Goal: Task Accomplishment & Management: Manage account settings

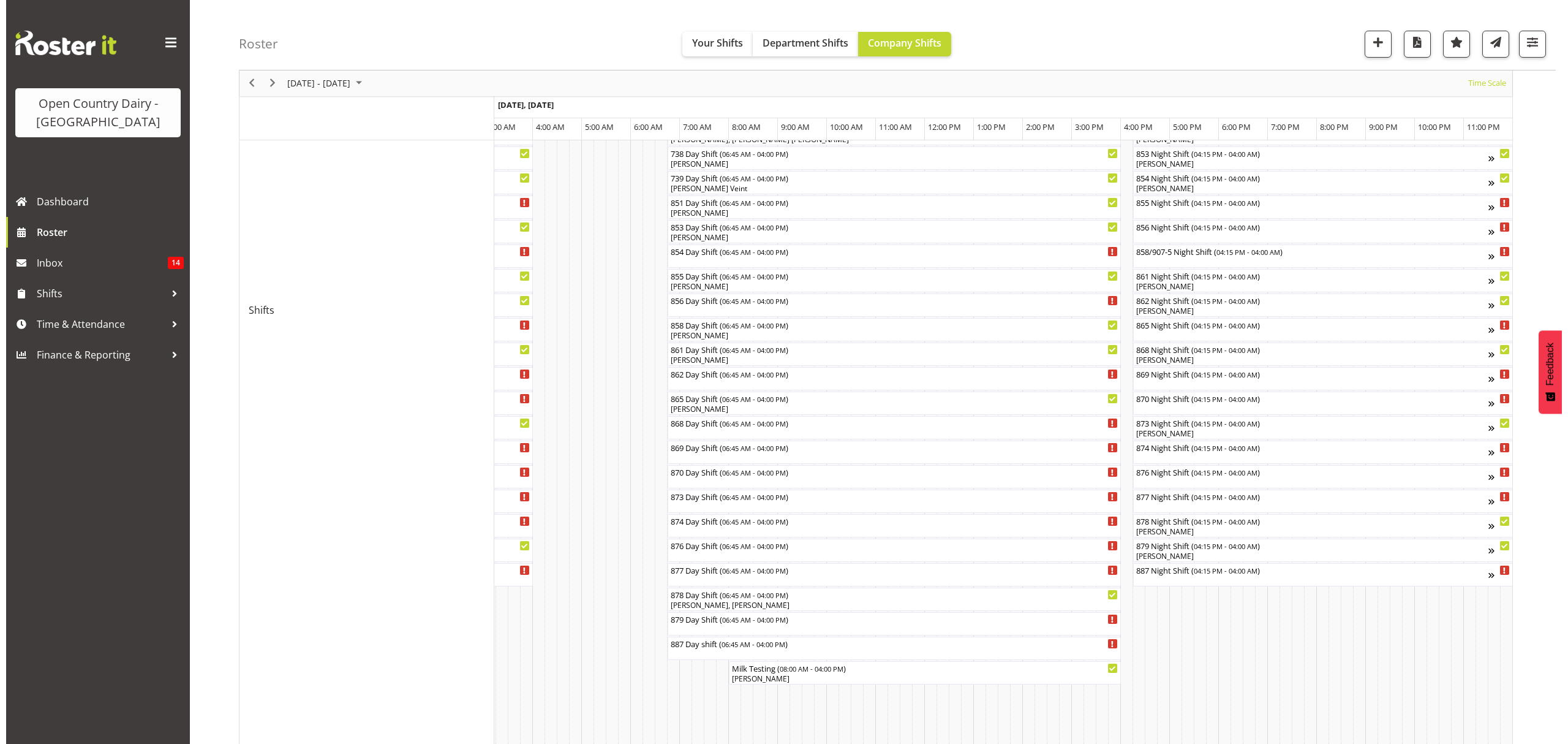
scroll to position [327, 0]
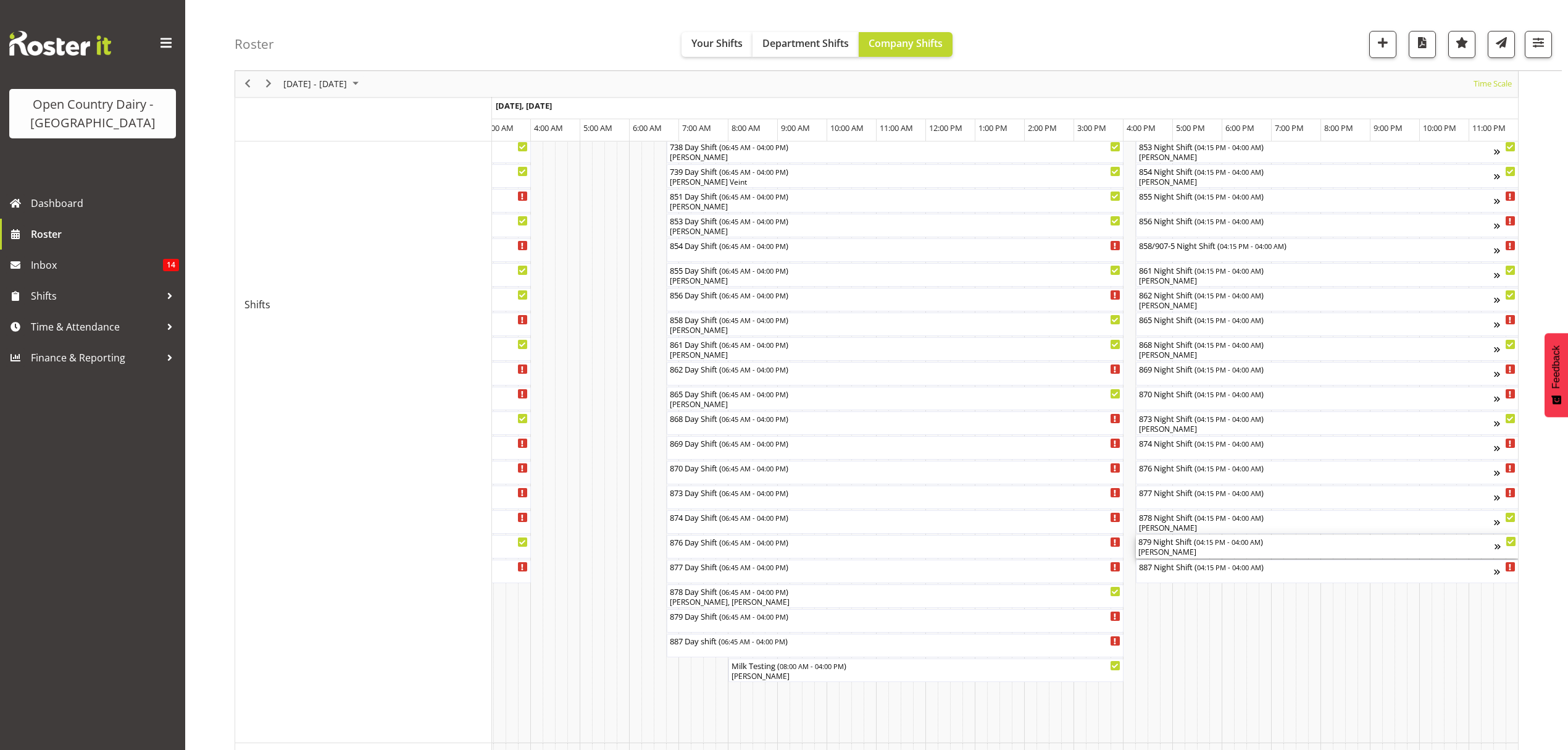
click at [1219, 546] on span "04:15 PM - 04:00 AM" at bounding box center [1229, 542] width 65 height 10
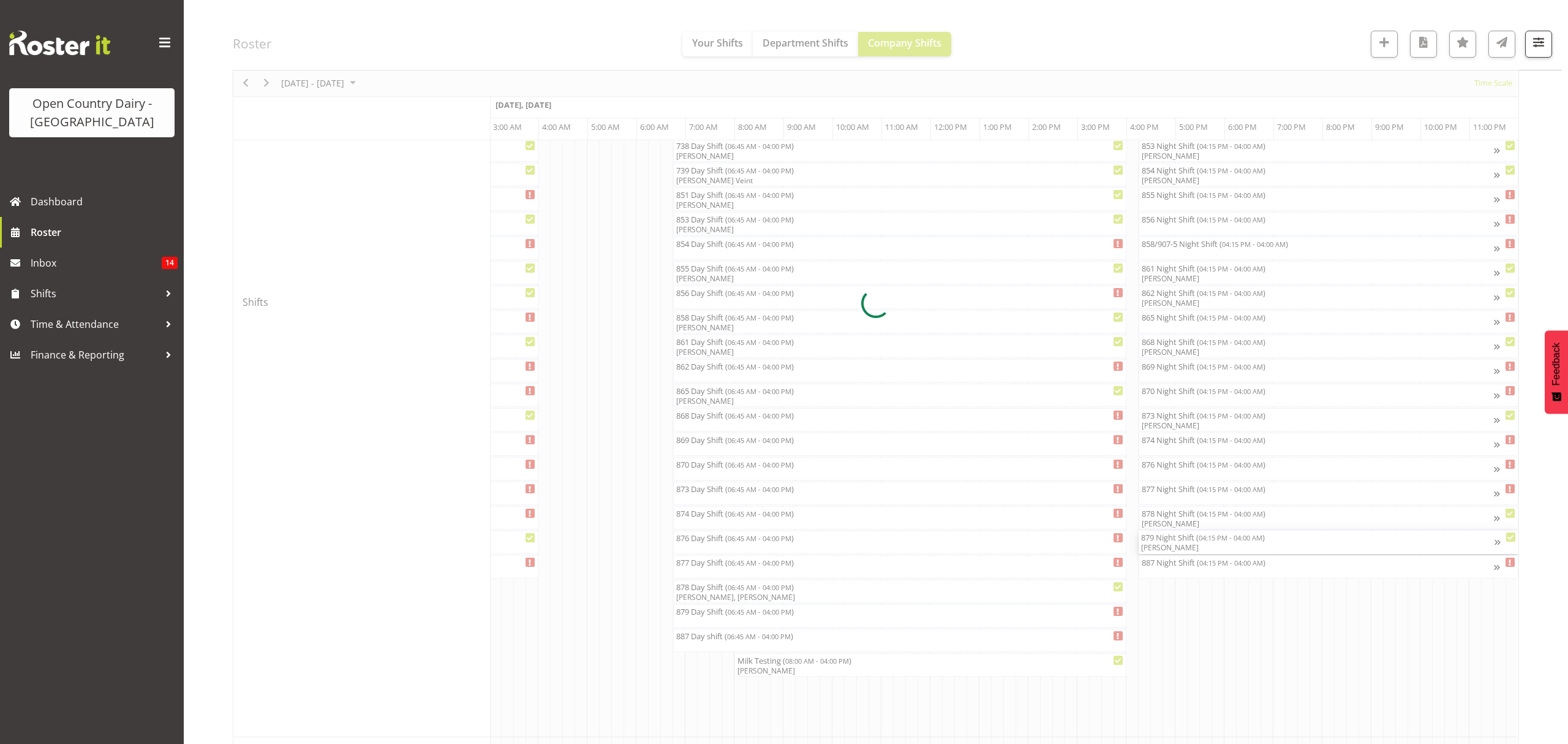
scroll to position [0, 7204]
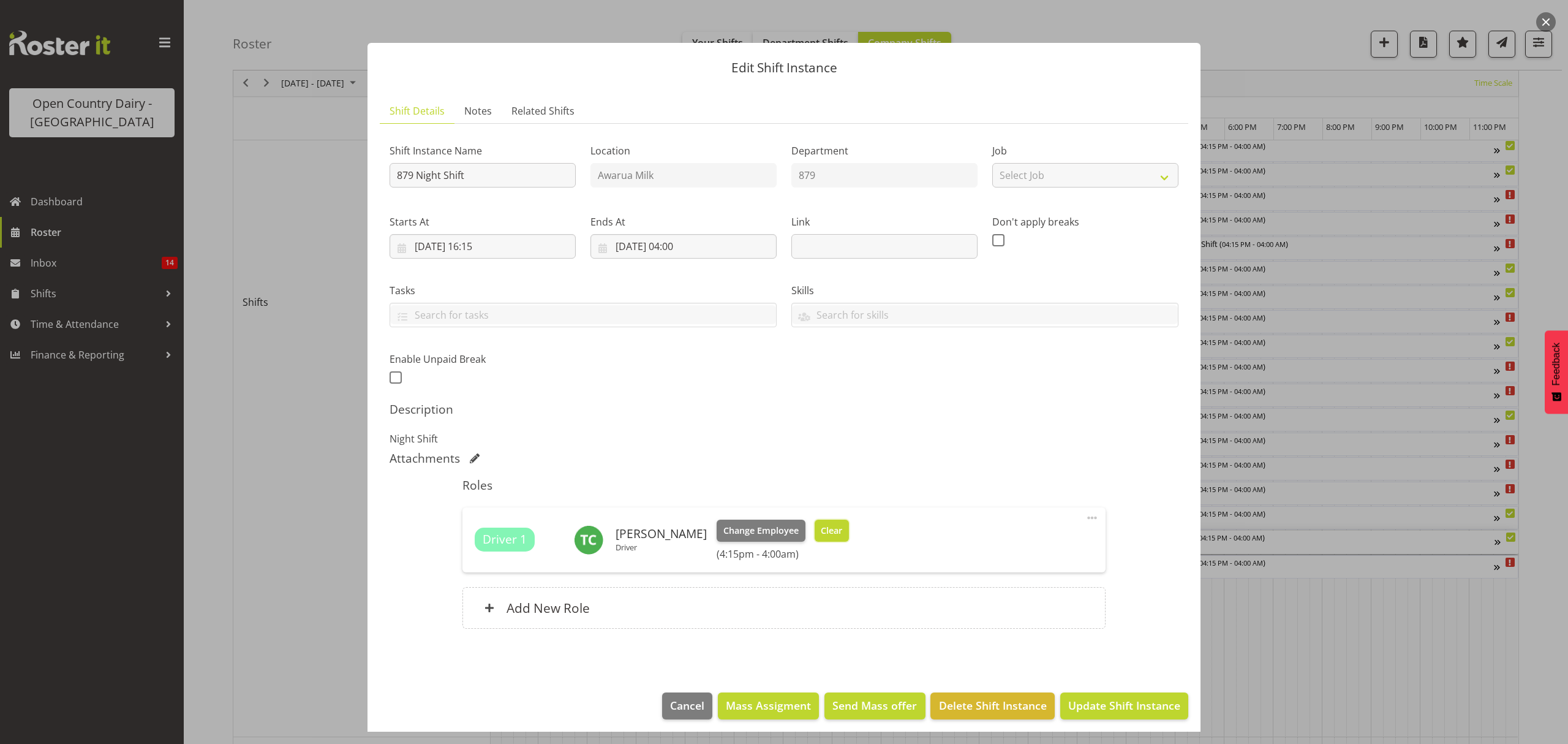
click at [821, 526] on span "Clear" at bounding box center [831, 531] width 22 height 14
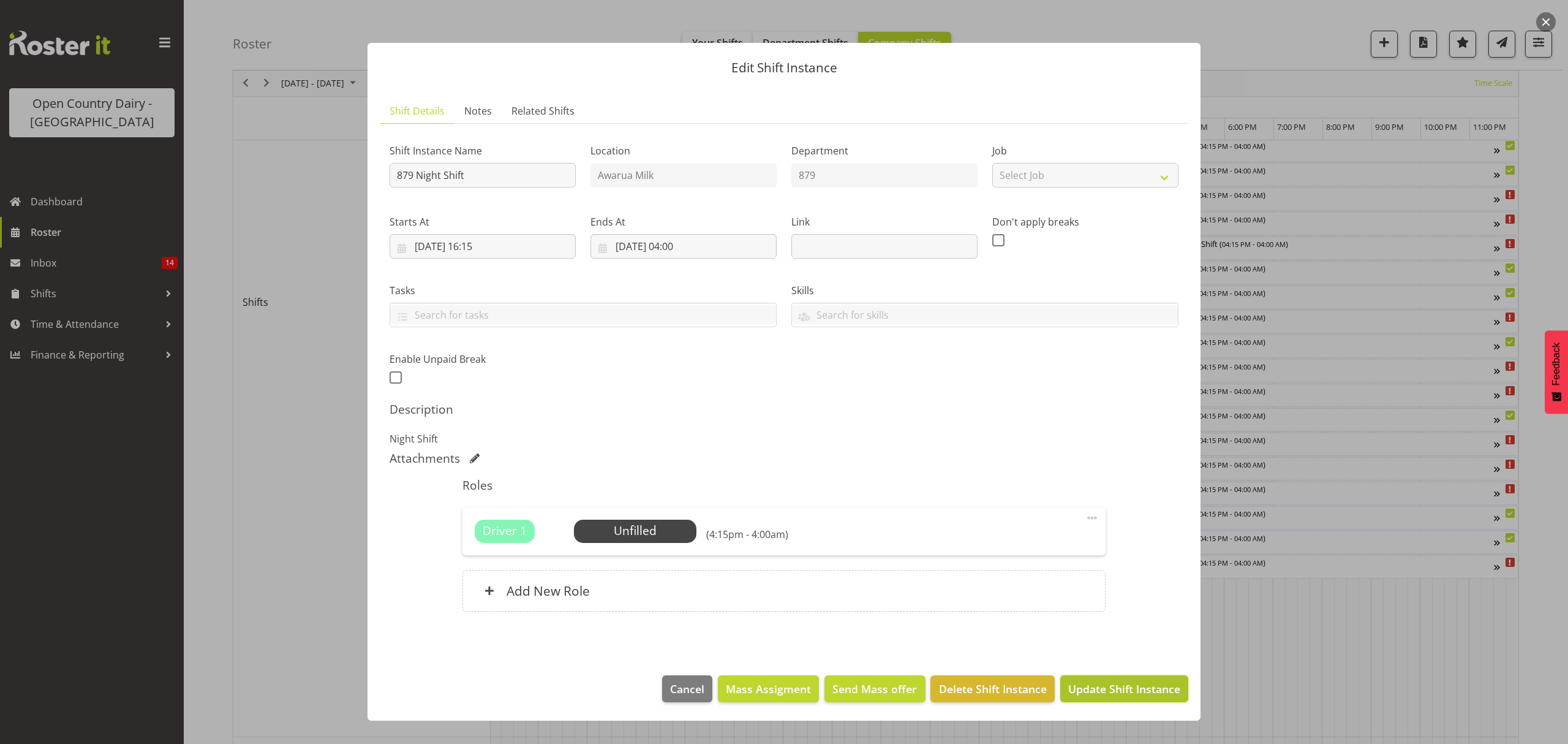
click at [1119, 685] on span "Update Shift Instance" at bounding box center [1125, 689] width 113 height 16
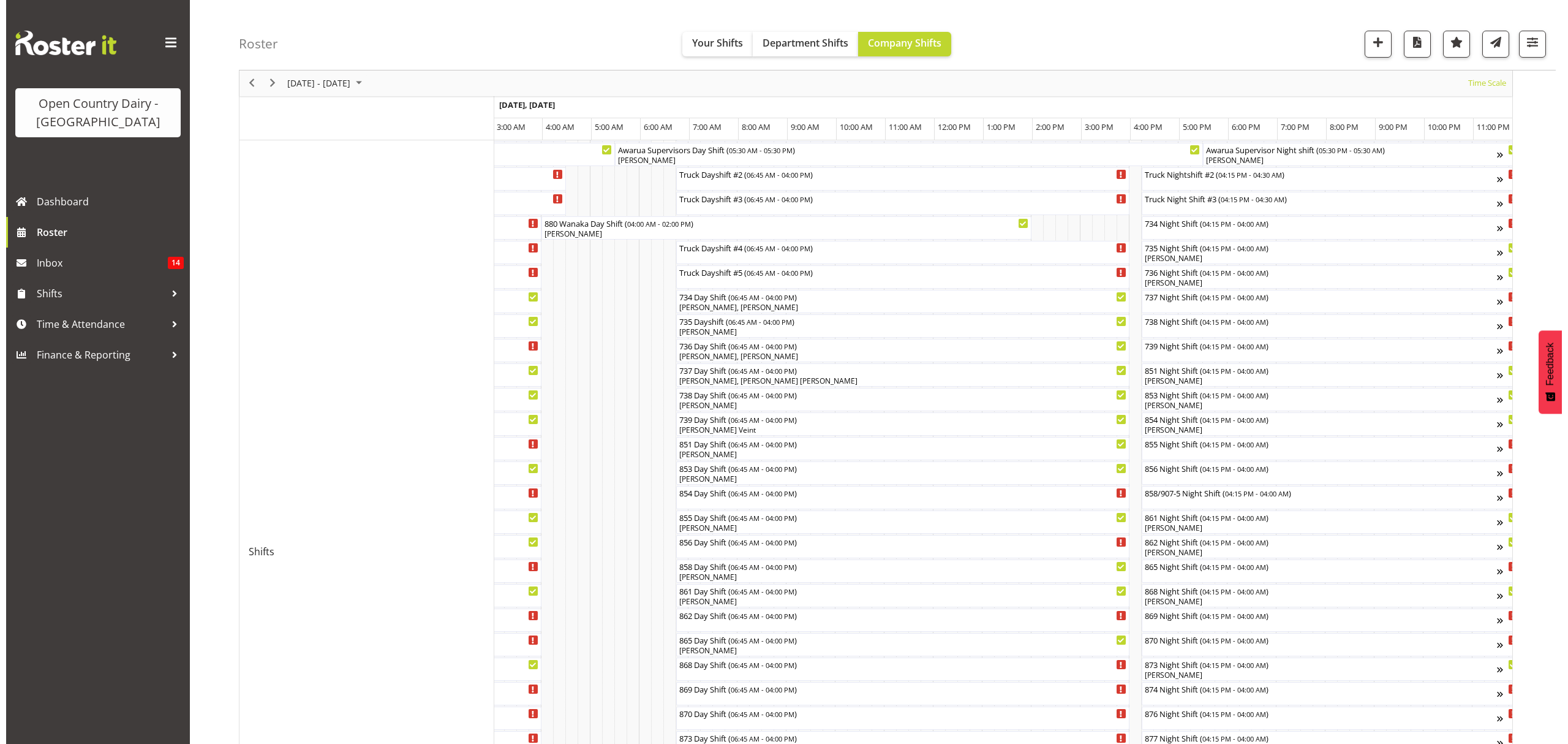
scroll to position [81, 0]
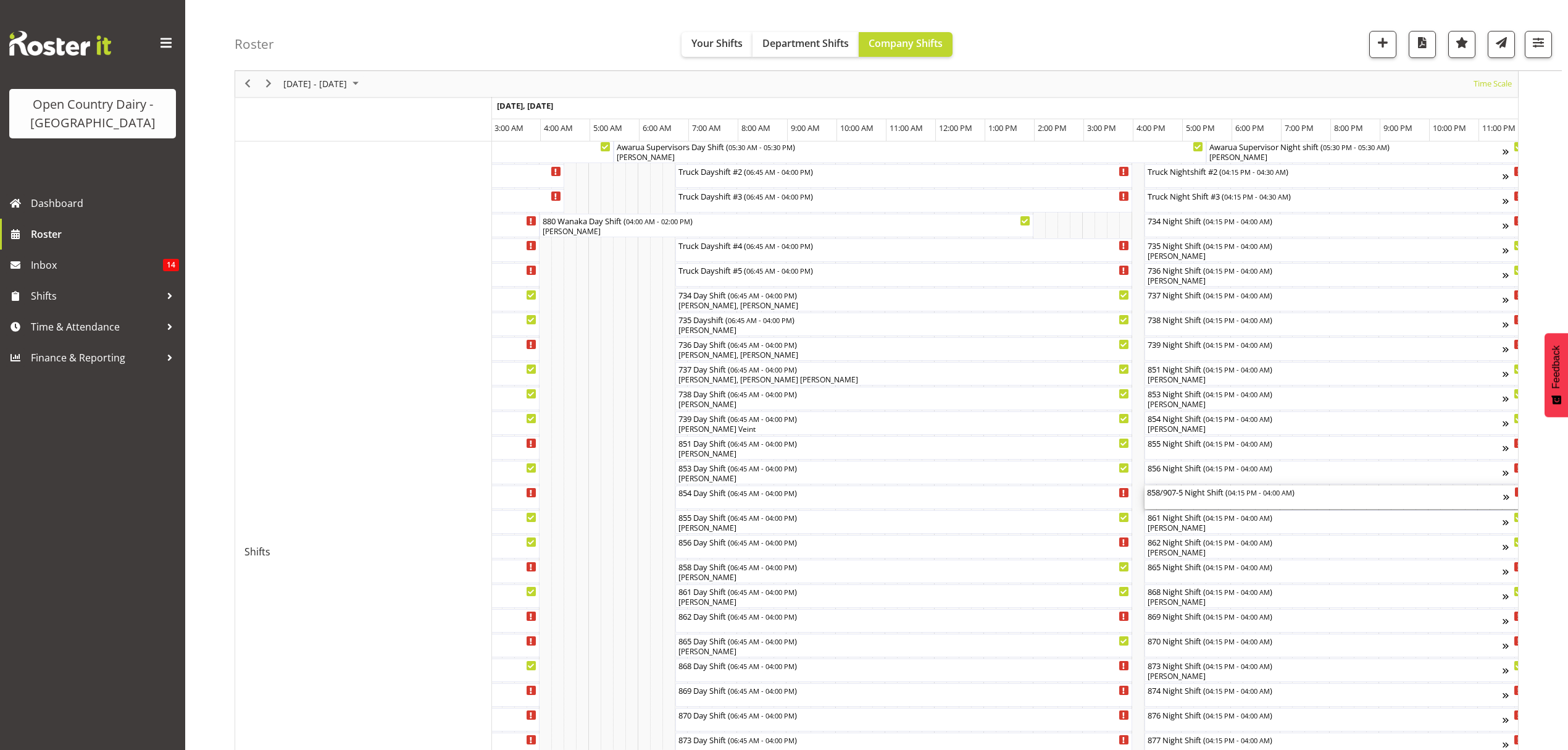
click at [1283, 497] on span "04:15 PM - 04:00 AM" at bounding box center [1260, 492] width 65 height 10
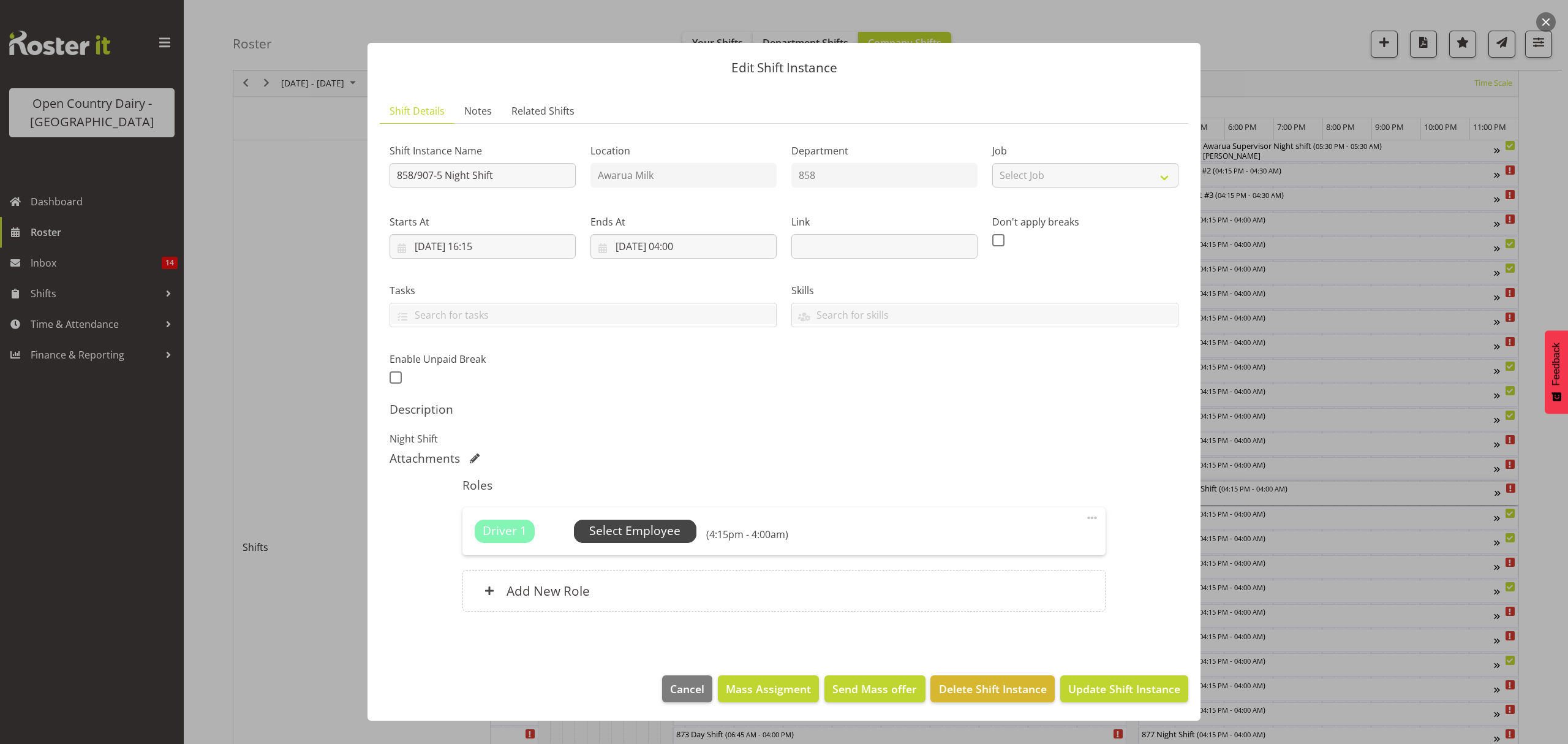
click at [652, 532] on span "Select Employee" at bounding box center [635, 531] width 91 height 18
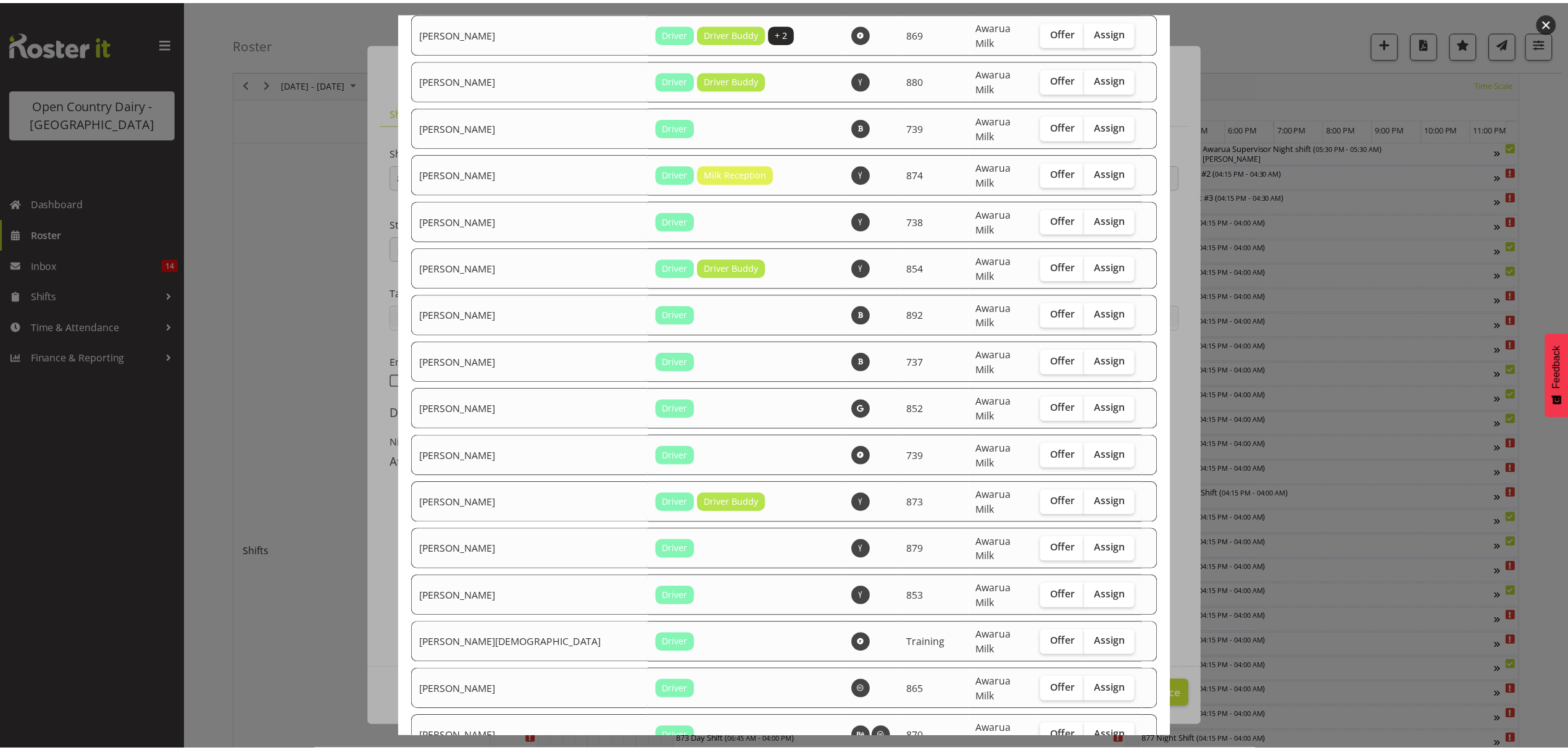
scroll to position [2286, 0]
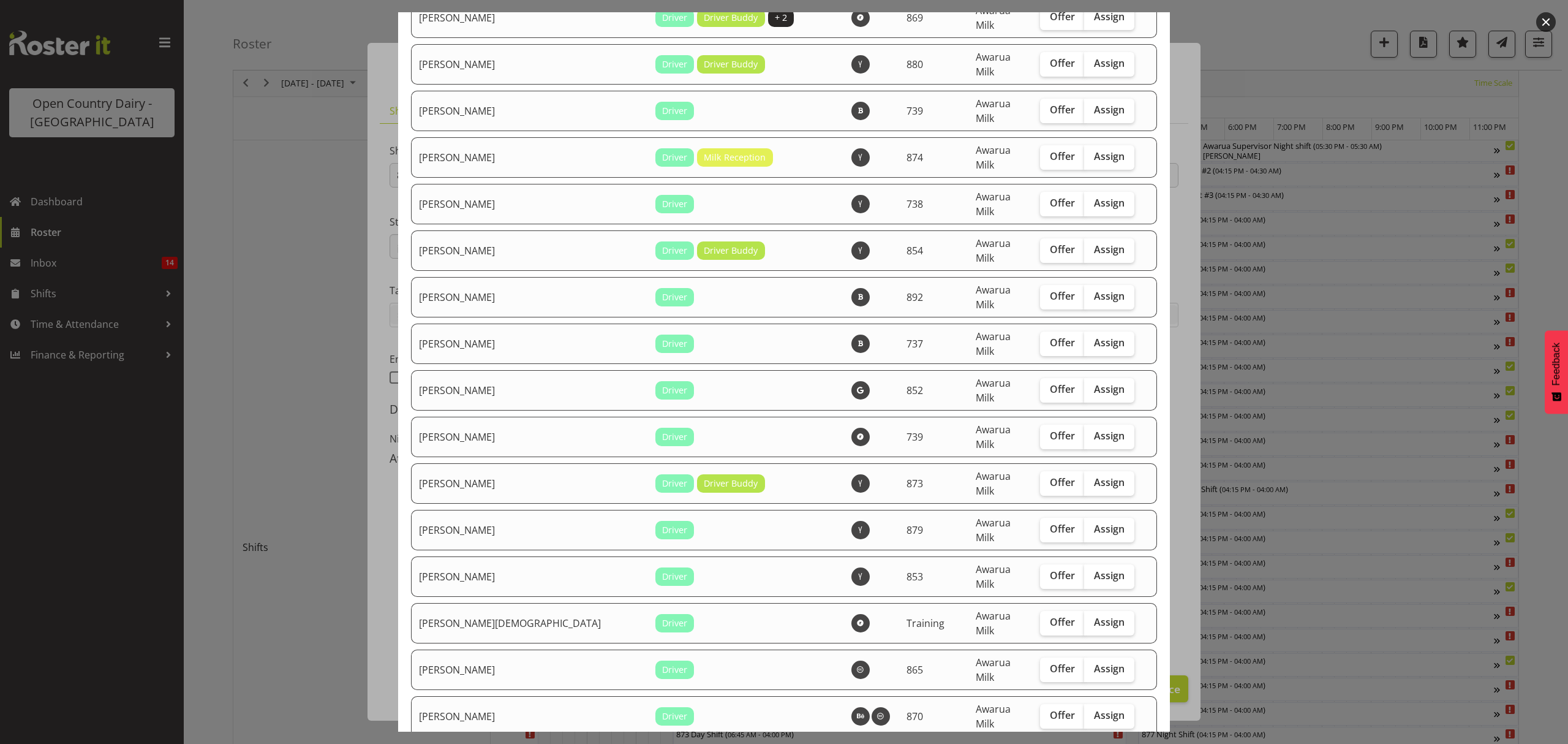
checkbox input "true"
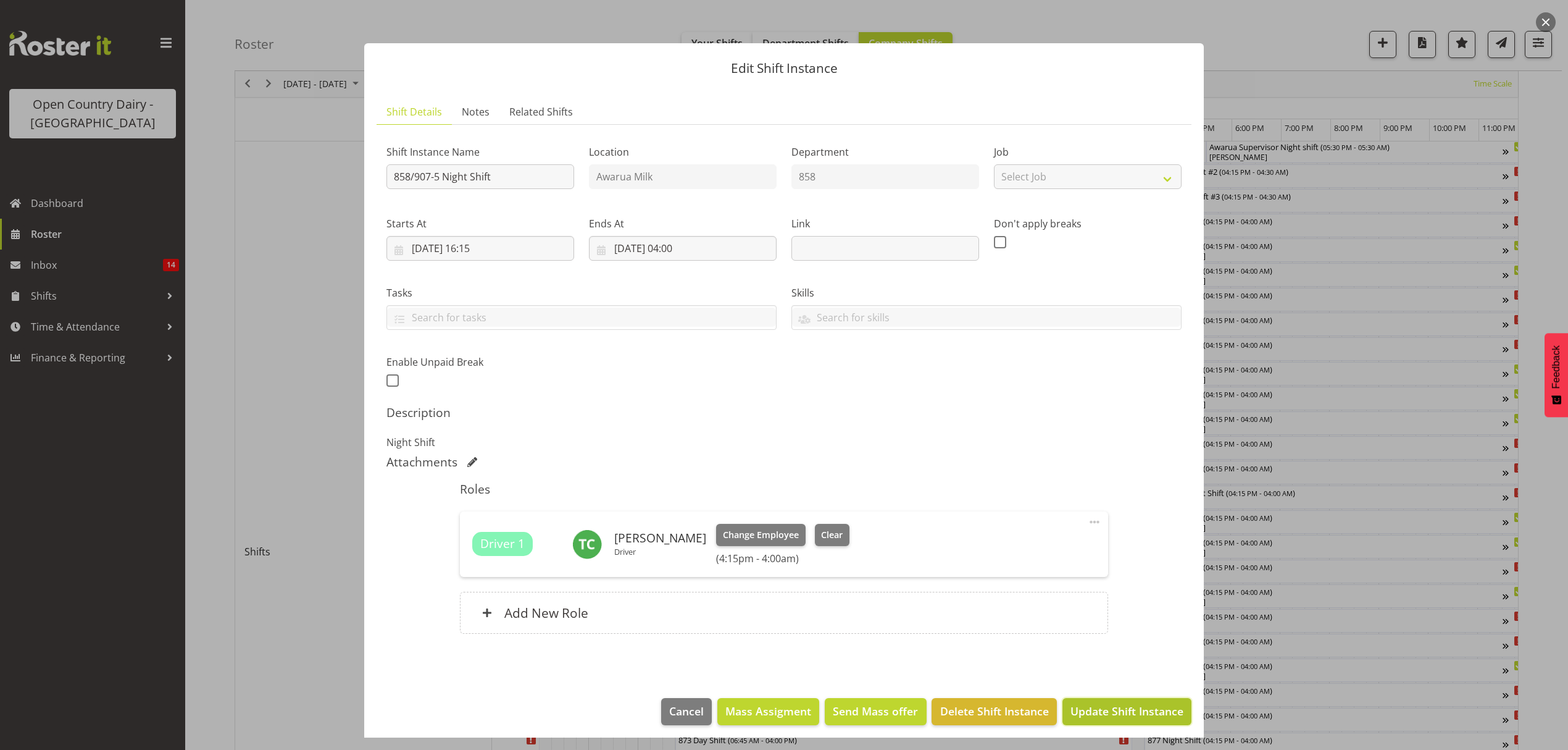
click at [1133, 705] on span "Update Shift Instance" at bounding box center [1127, 711] width 113 height 16
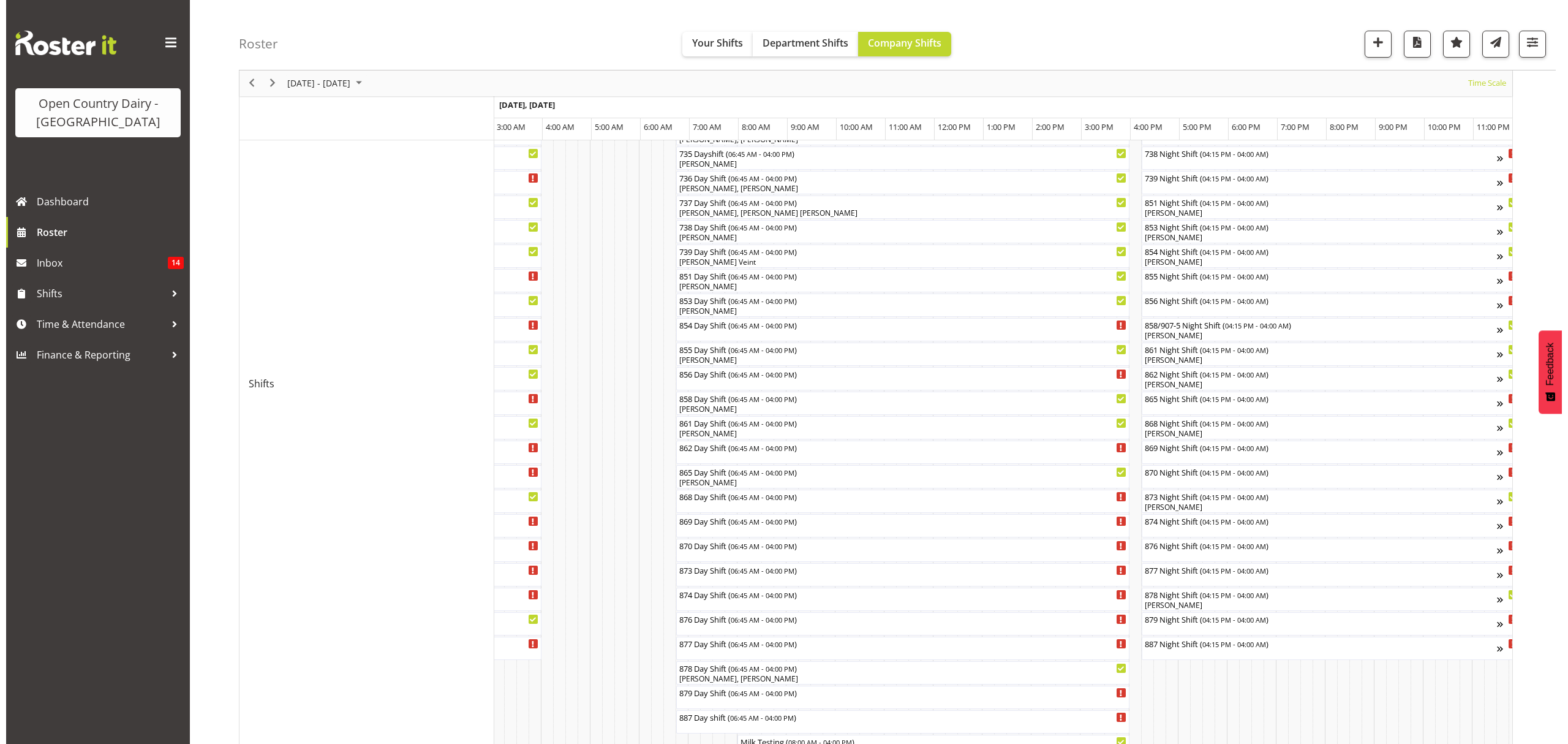
scroll to position [163, 0]
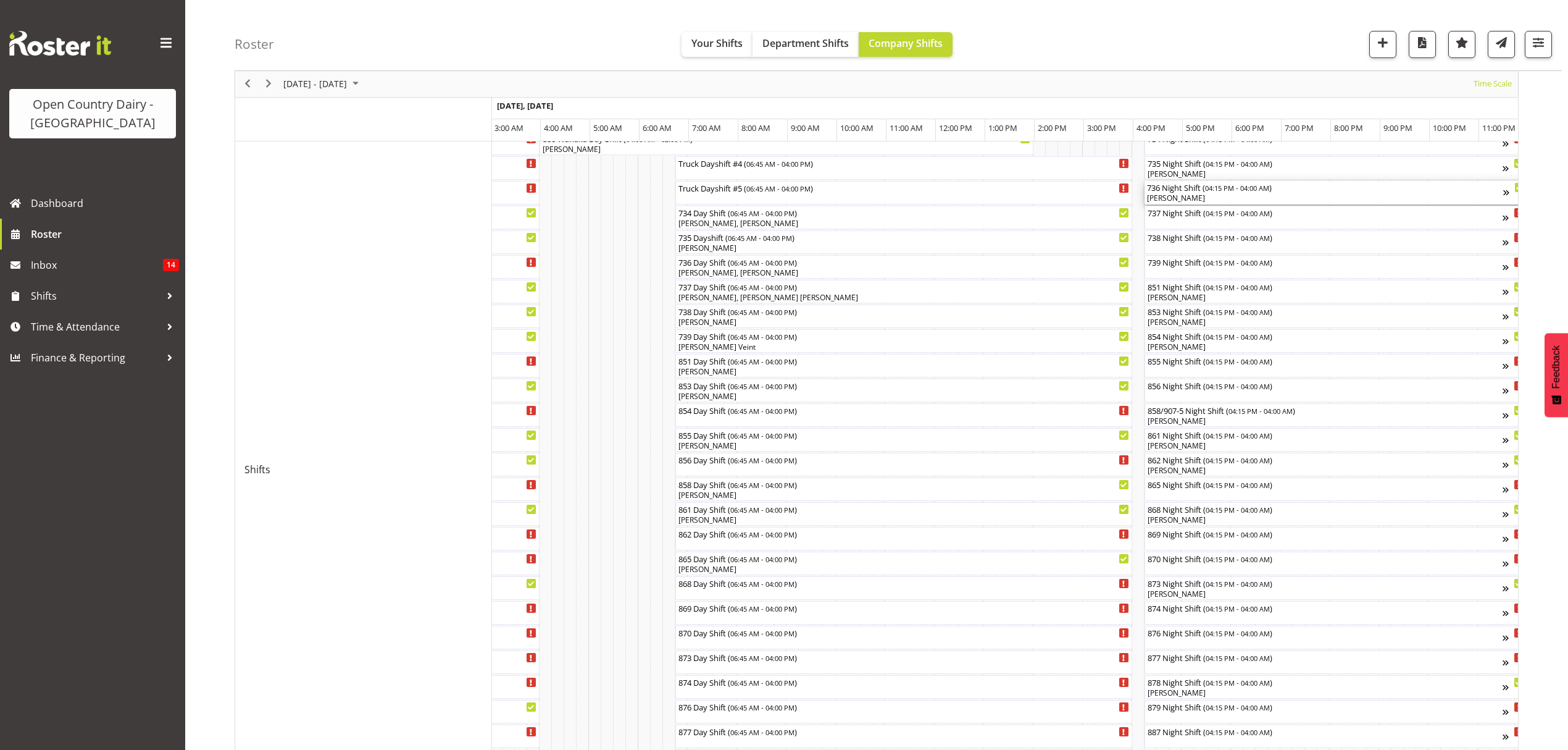
click at [1201, 189] on div "736 Night Shift ( 04:15 PM - 04:00 AM )" at bounding box center [1325, 187] width 356 height 12
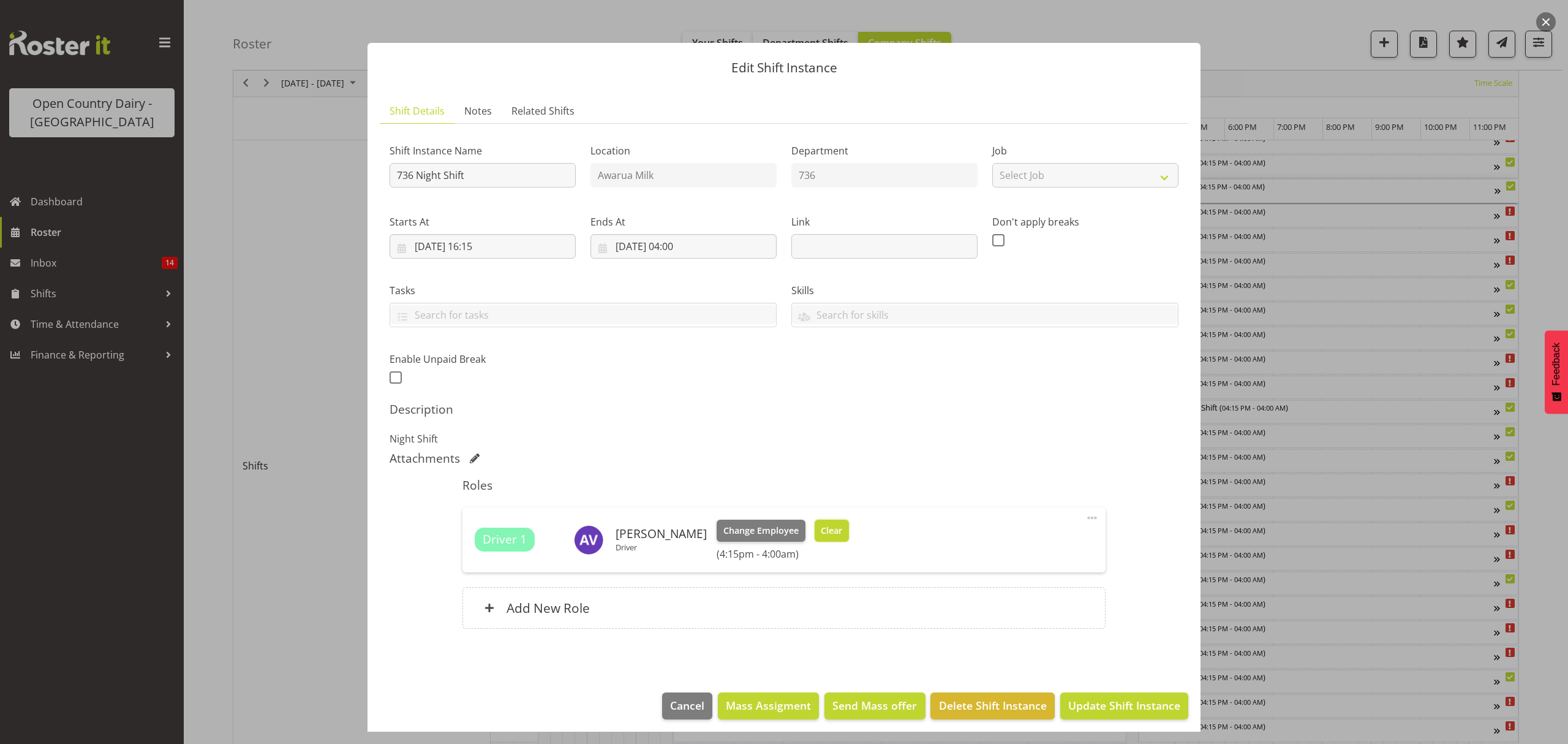
click at [831, 530] on span "Clear" at bounding box center [831, 531] width 22 height 14
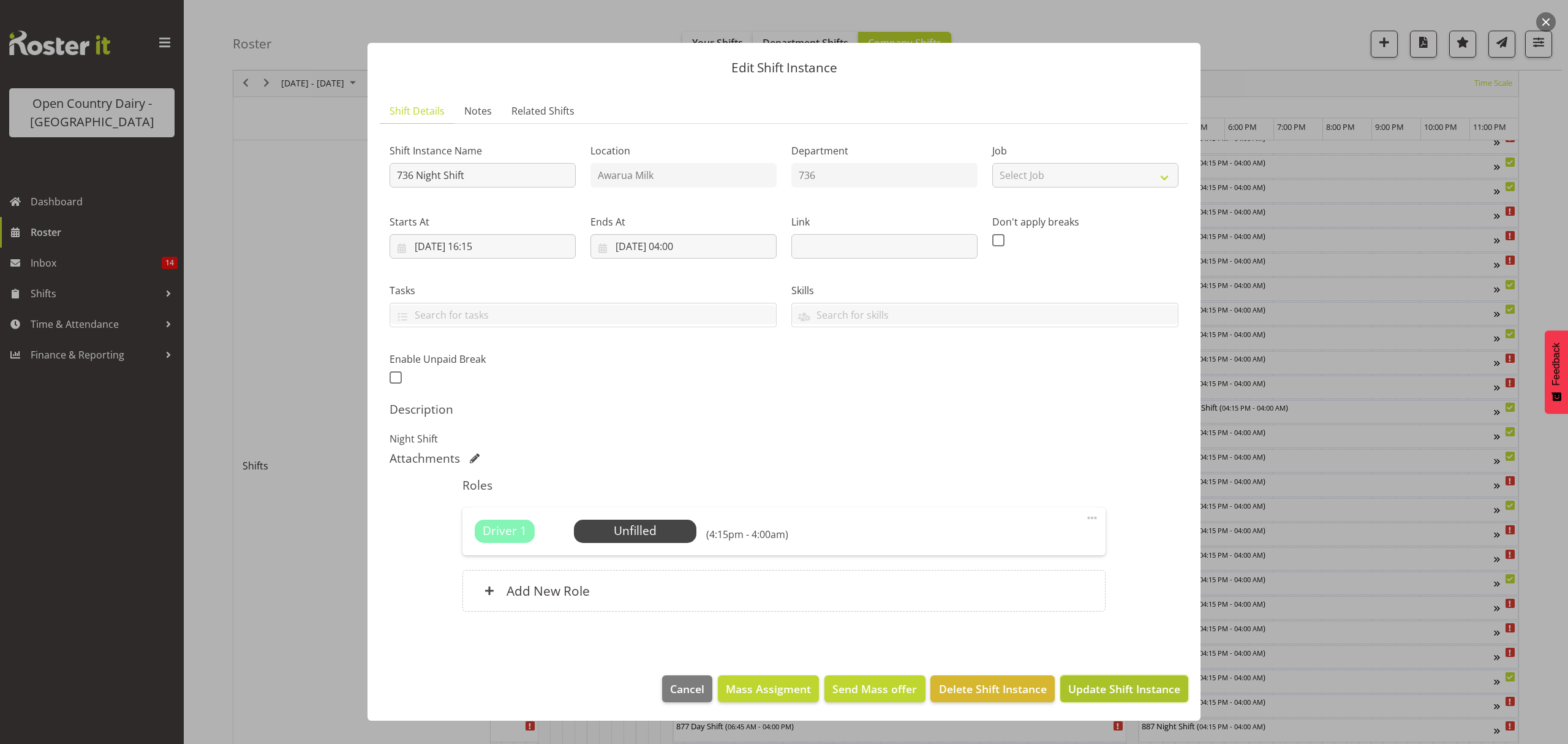
click at [1107, 680] on button "Update Shift Instance" at bounding box center [1125, 688] width 128 height 27
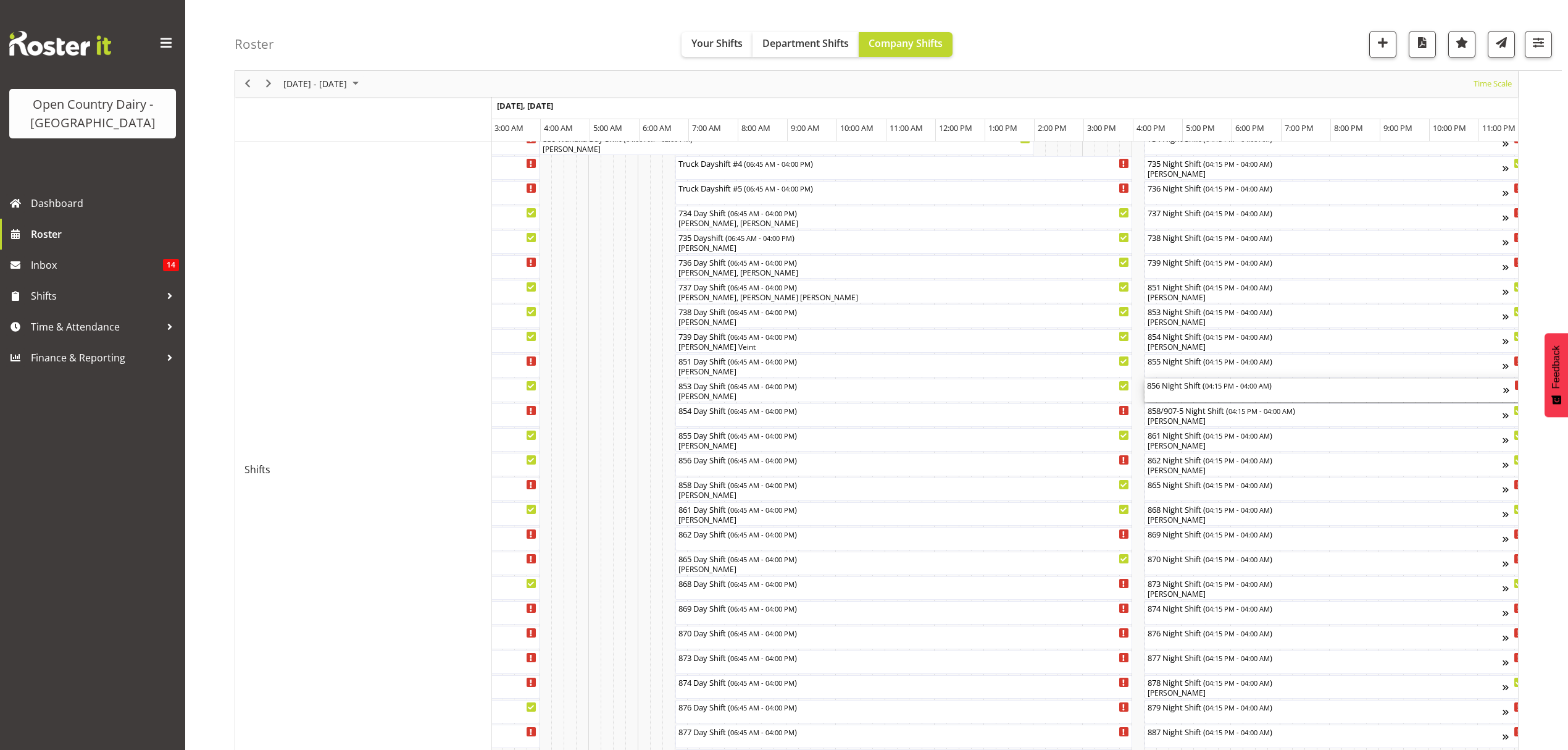
click at [1233, 392] on div "856 Night Shift ( 04:15 PM - 04:00 AM )" at bounding box center [1325, 390] width 356 height 24
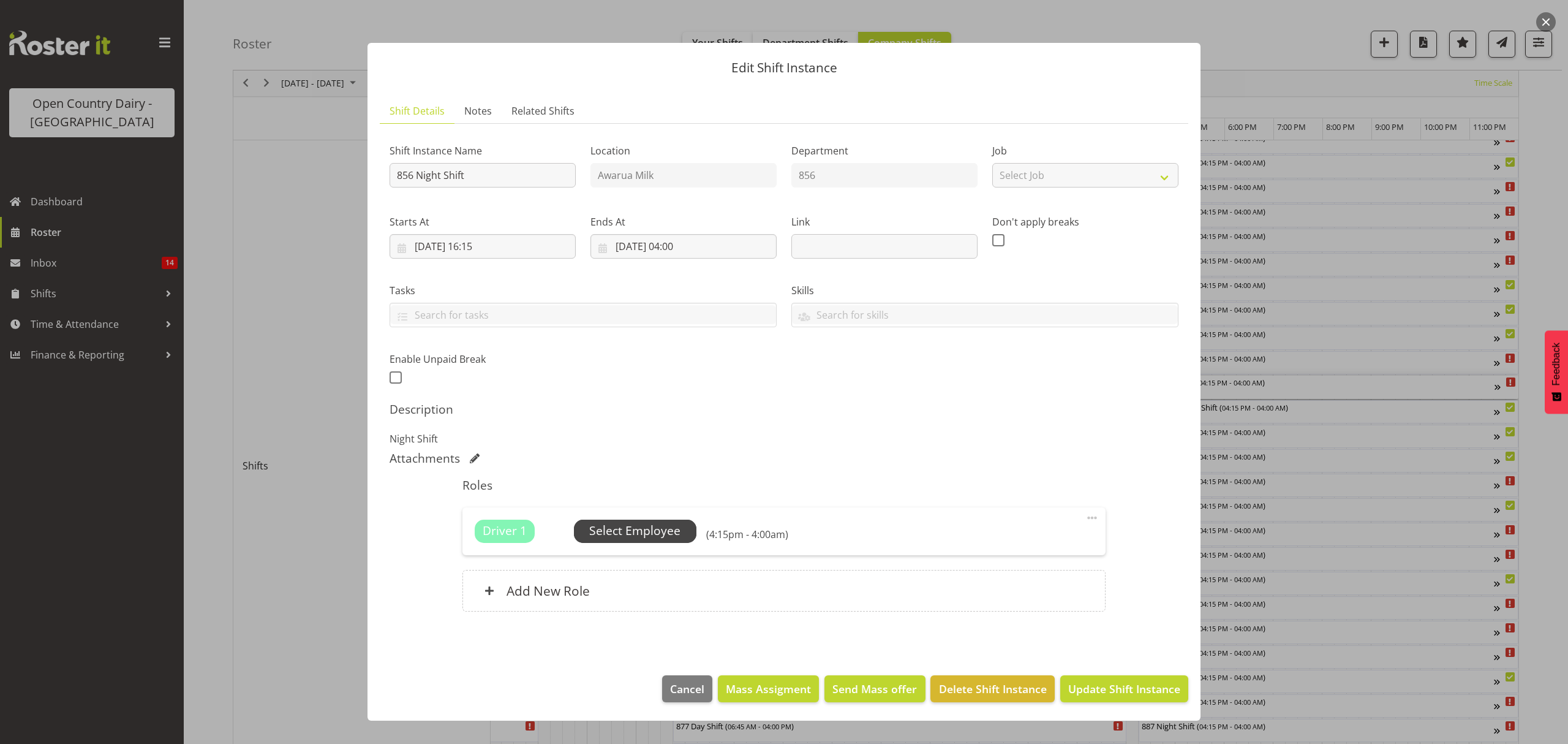
click at [648, 528] on span "Select Employee" at bounding box center [635, 531] width 91 height 18
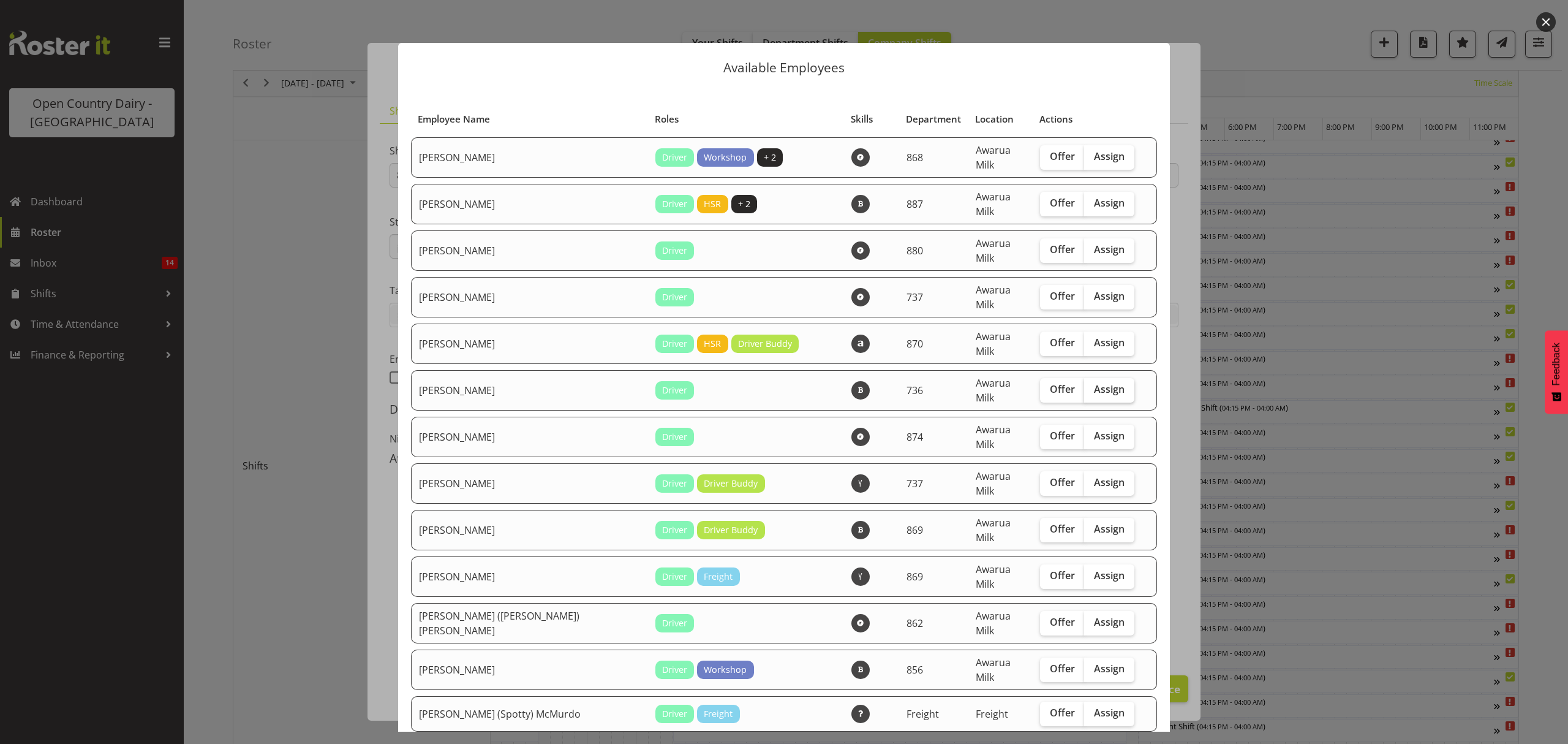
click at [1094, 383] on span "Assign" at bounding box center [1109, 389] width 31 height 12
click at [1084, 385] on input "Assign" at bounding box center [1088, 389] width 8 height 8
checkbox input "true"
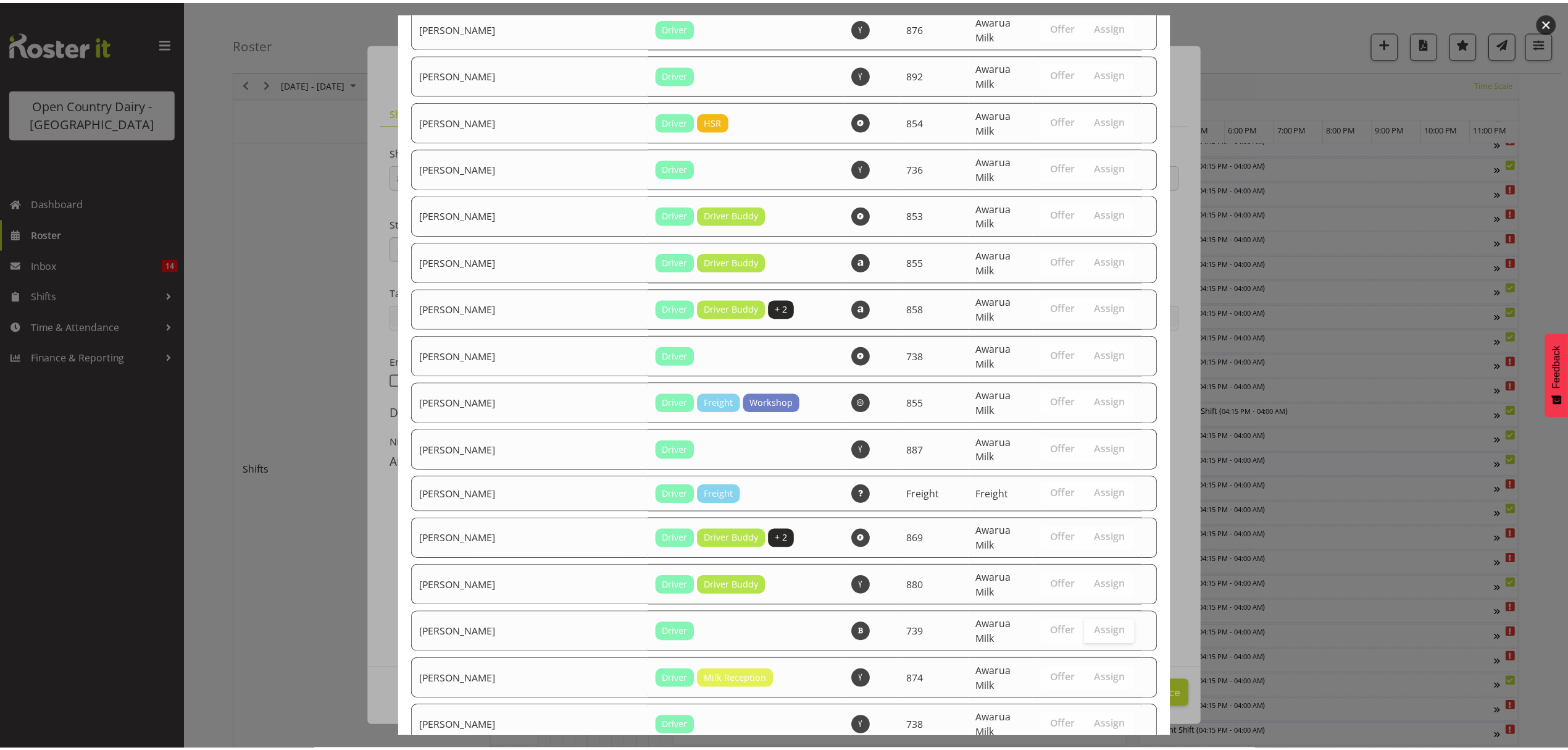
scroll to position [2286, 0]
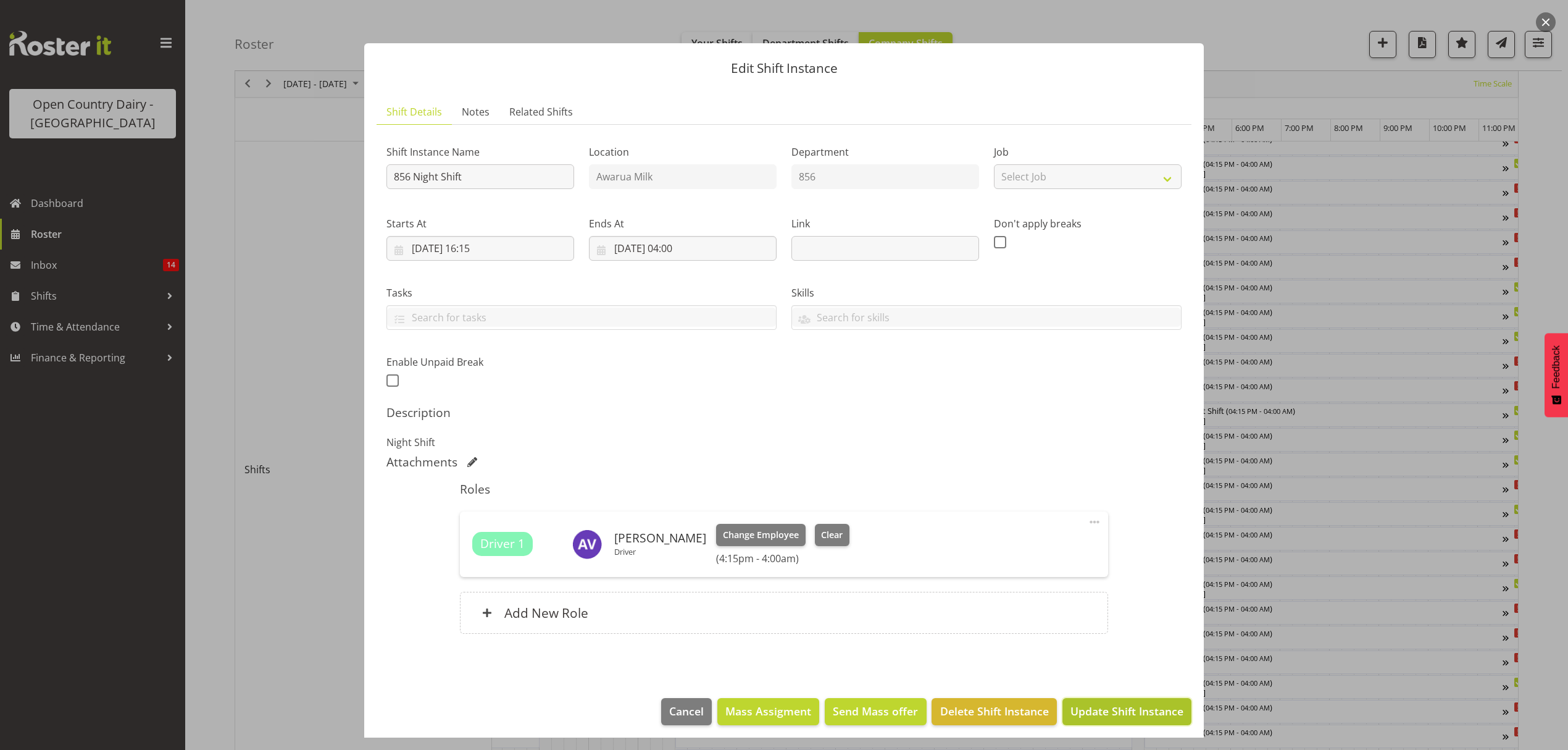
click at [1124, 707] on span "Update Shift Instance" at bounding box center [1127, 711] width 113 height 16
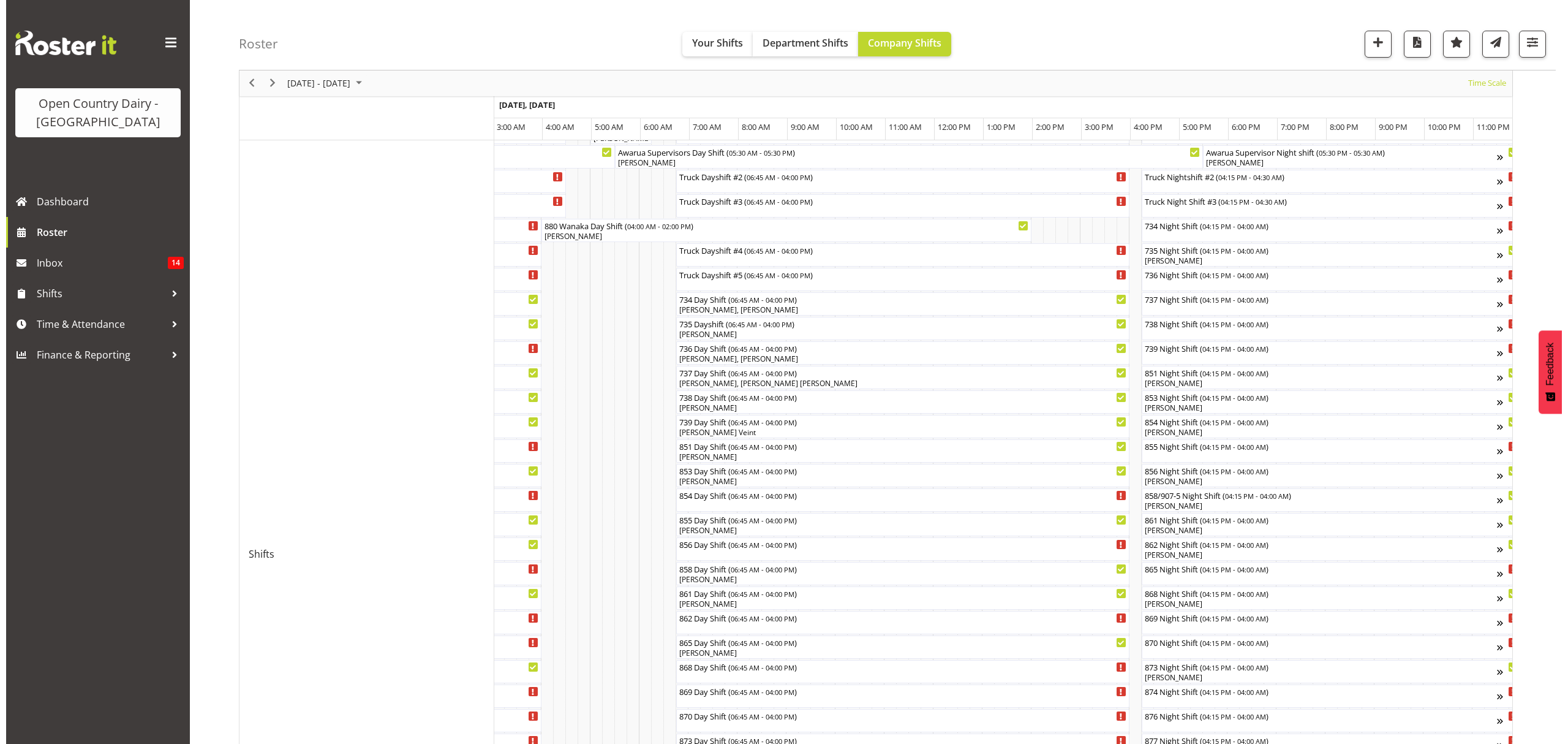
scroll to position [81, 0]
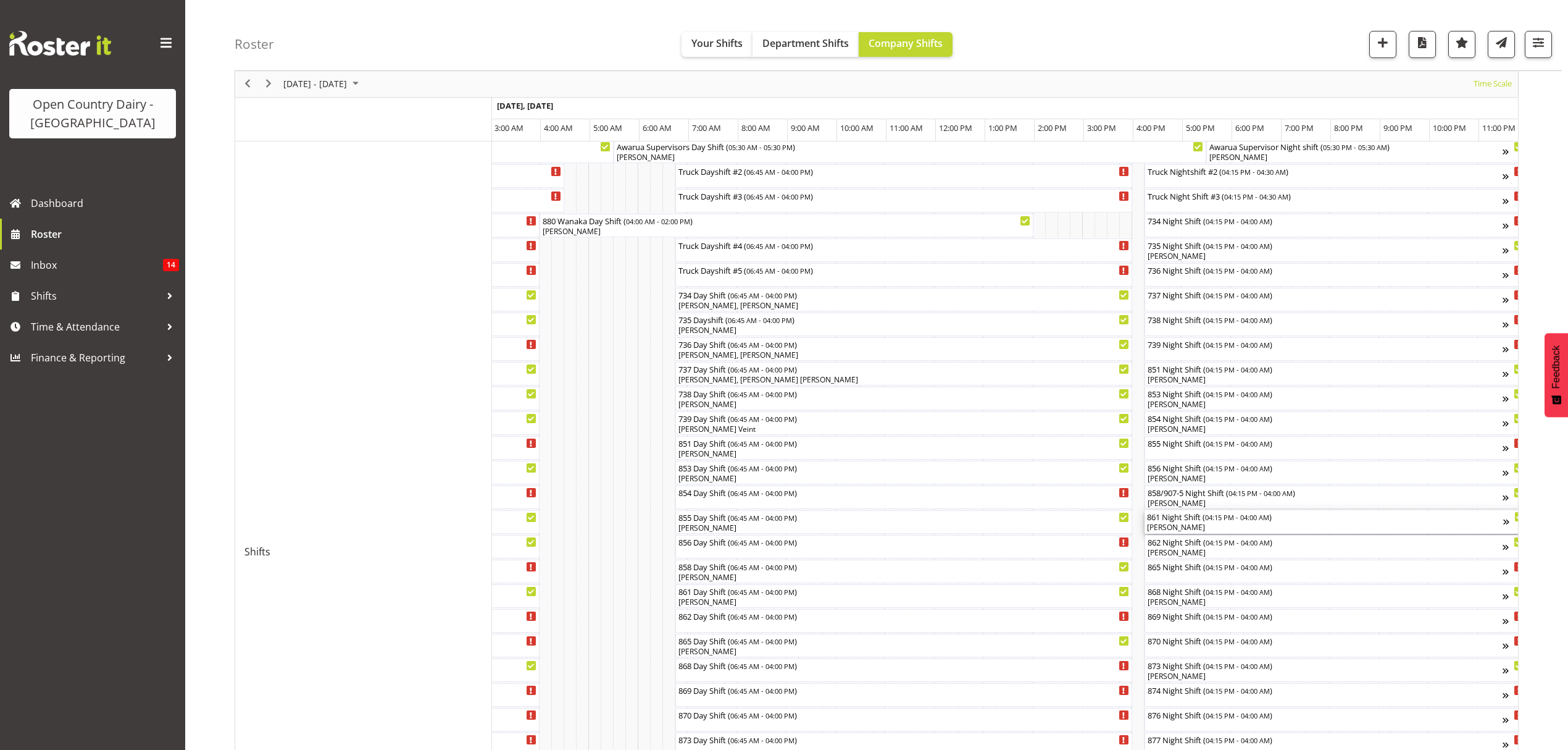
click at [1268, 515] on span "04:15 PM - 04:00 AM" at bounding box center [1237, 517] width 65 height 10
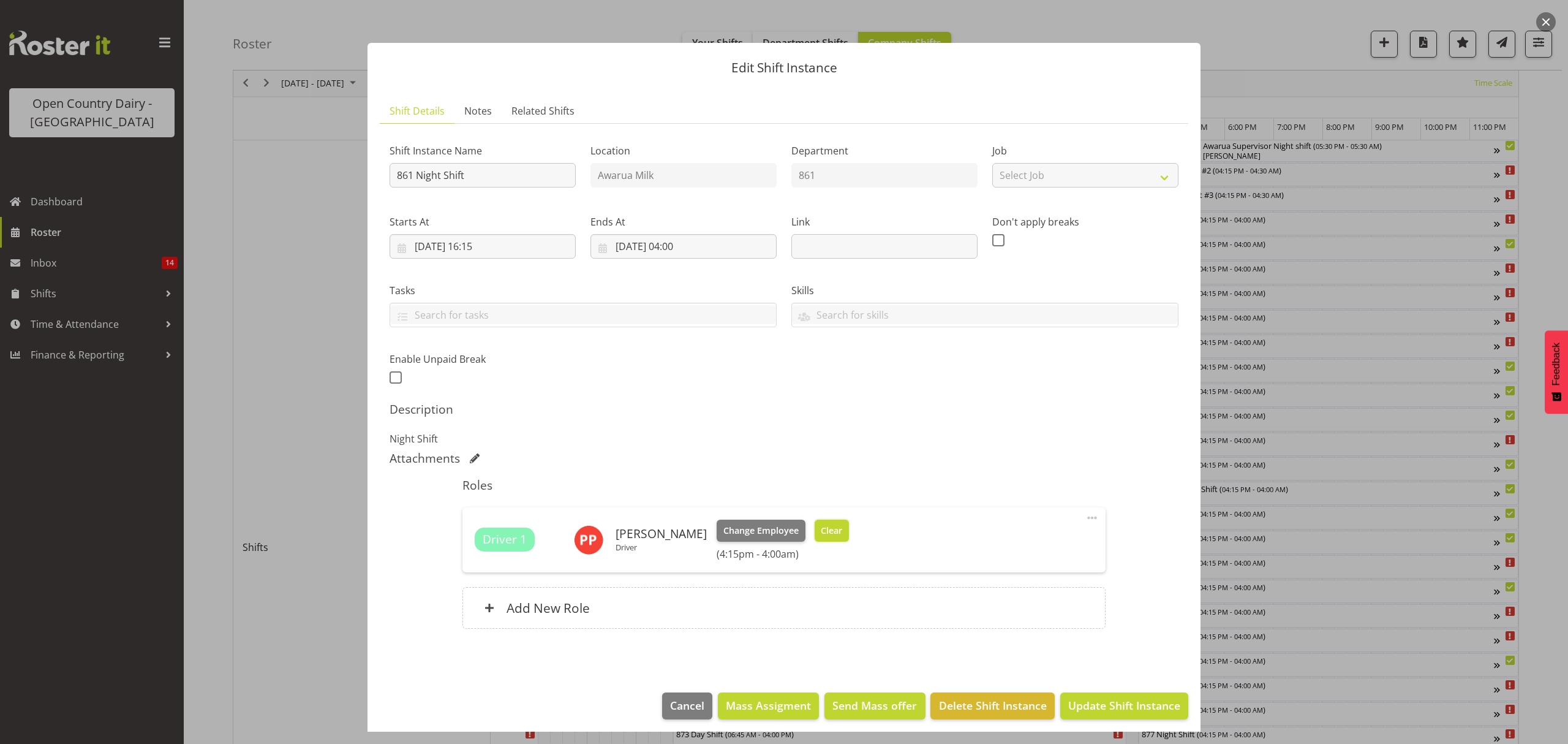
click at [825, 526] on span "Clear" at bounding box center [831, 531] width 22 height 14
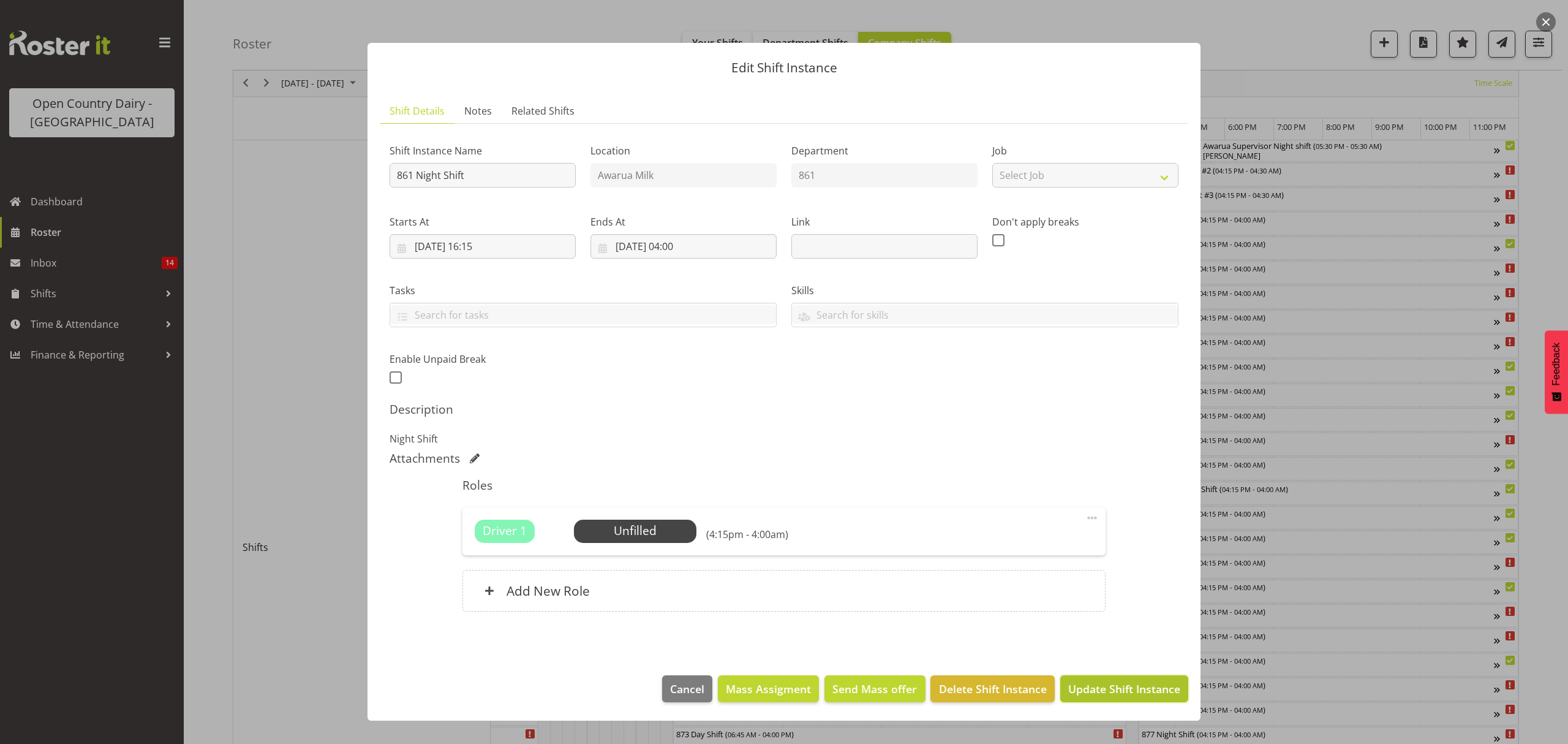
click at [1113, 685] on span "Update Shift Instance" at bounding box center [1125, 689] width 113 height 16
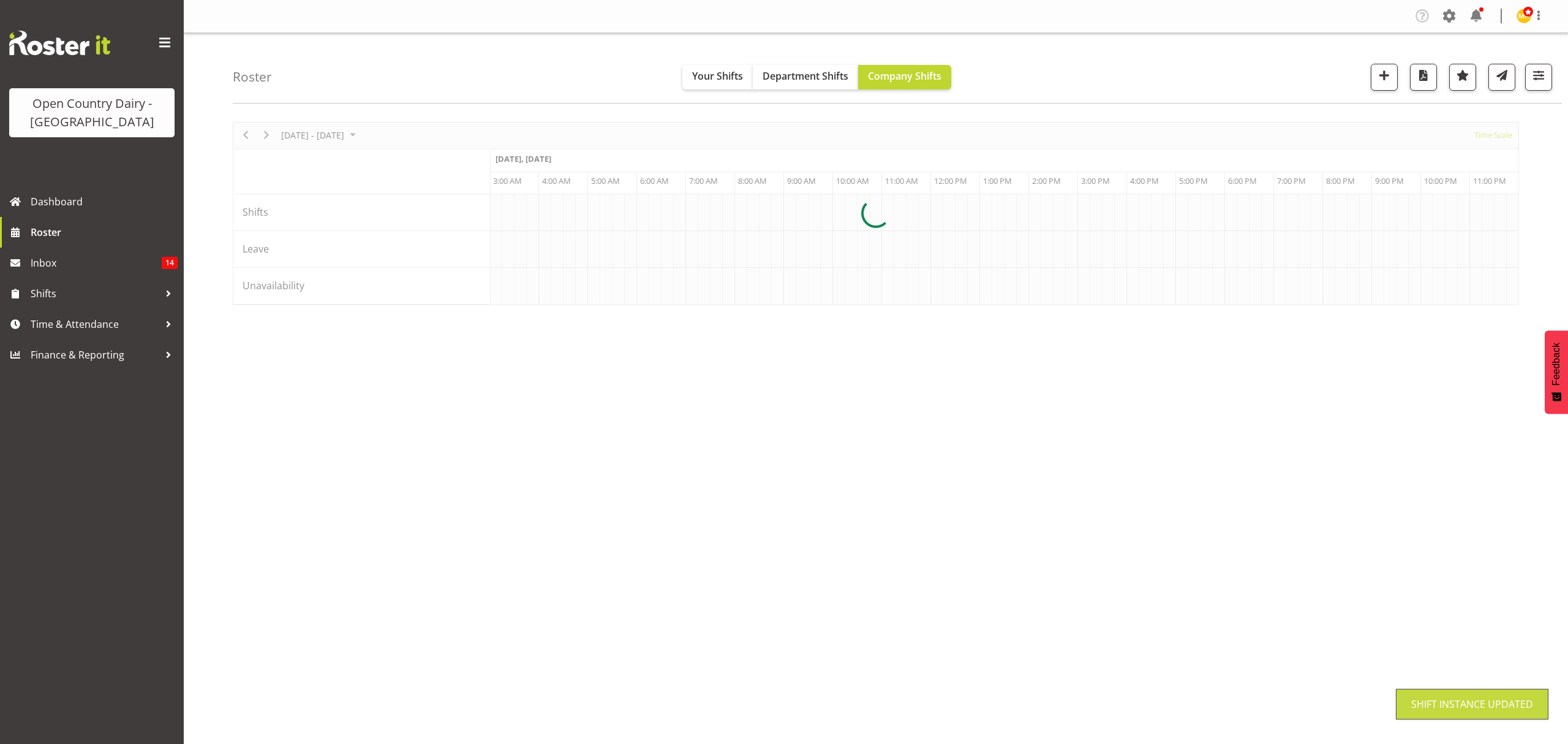
scroll to position [0, 0]
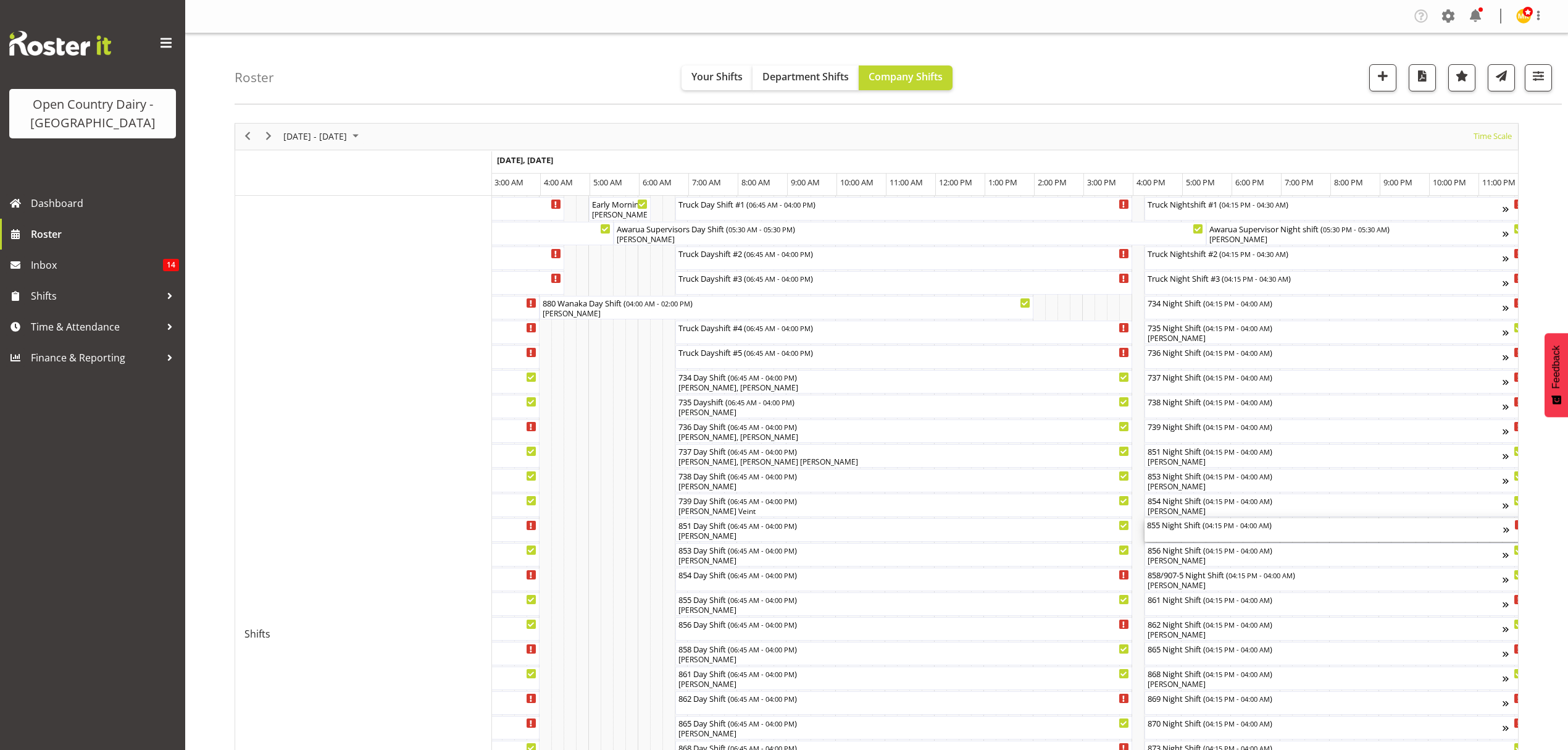
click at [1199, 530] on div "855 Night Shift ( 04:15 PM - 04:00 AM )" at bounding box center [1325, 524] width 356 height 12
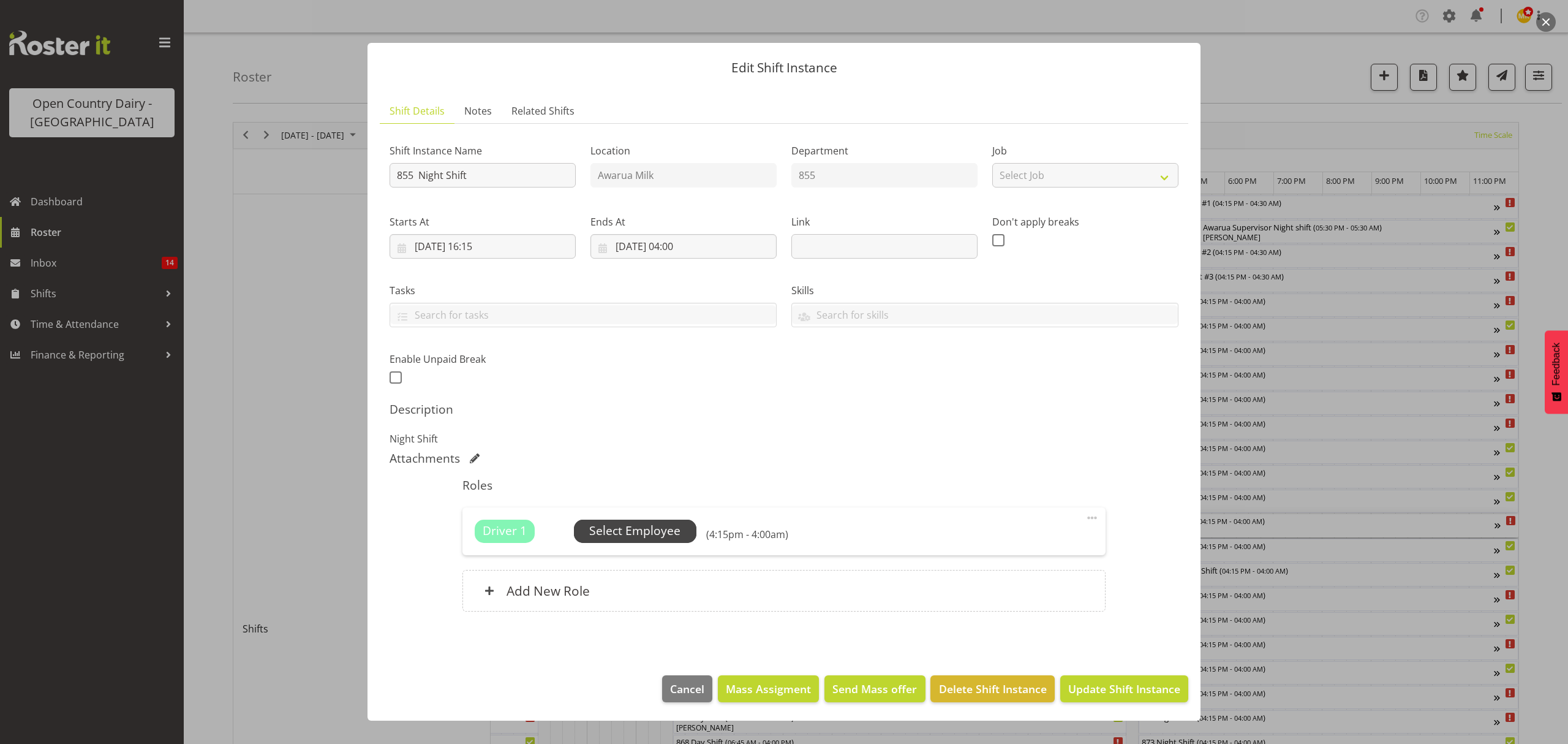
click at [656, 526] on span "Select Employee" at bounding box center [635, 531] width 91 height 18
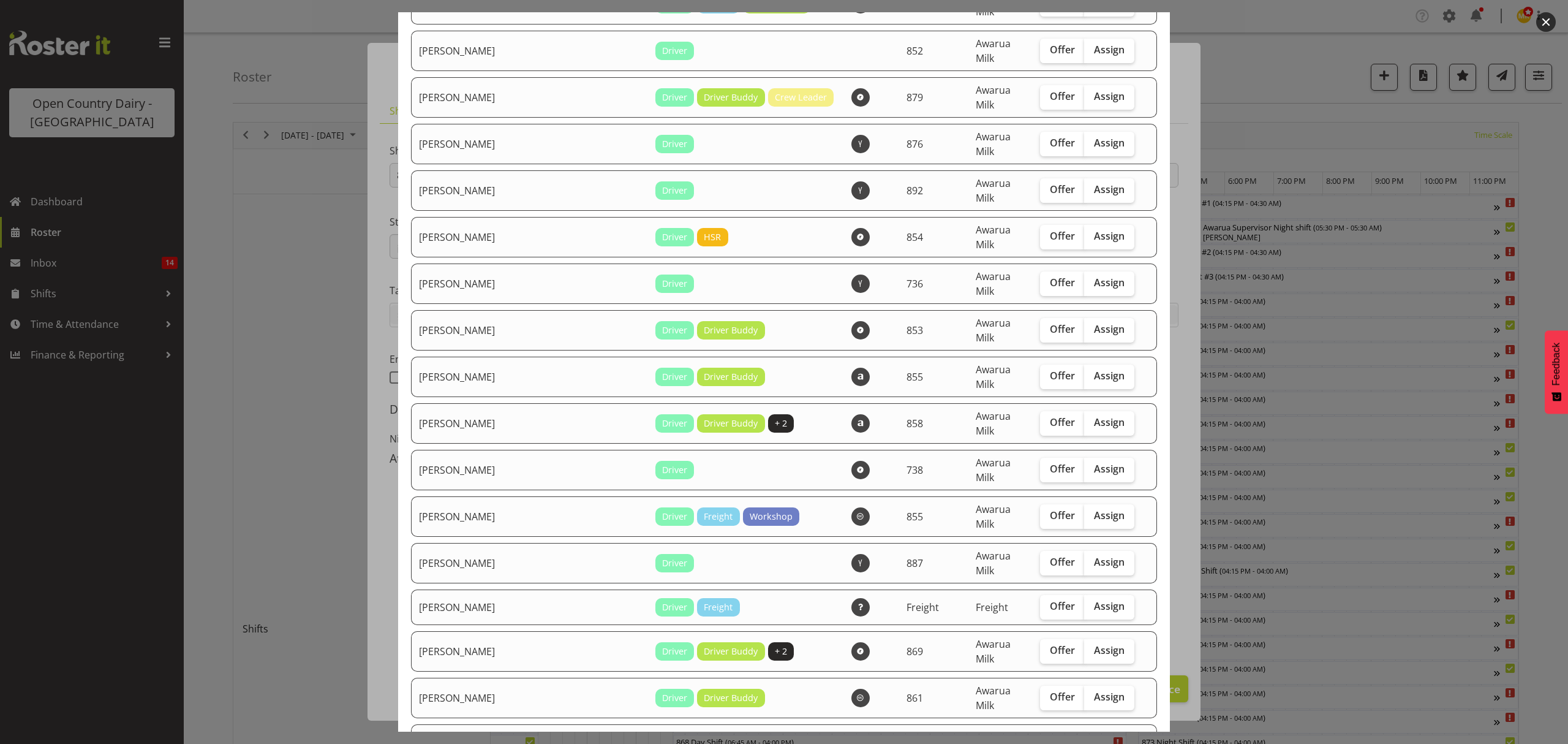
scroll to position [1716, 0]
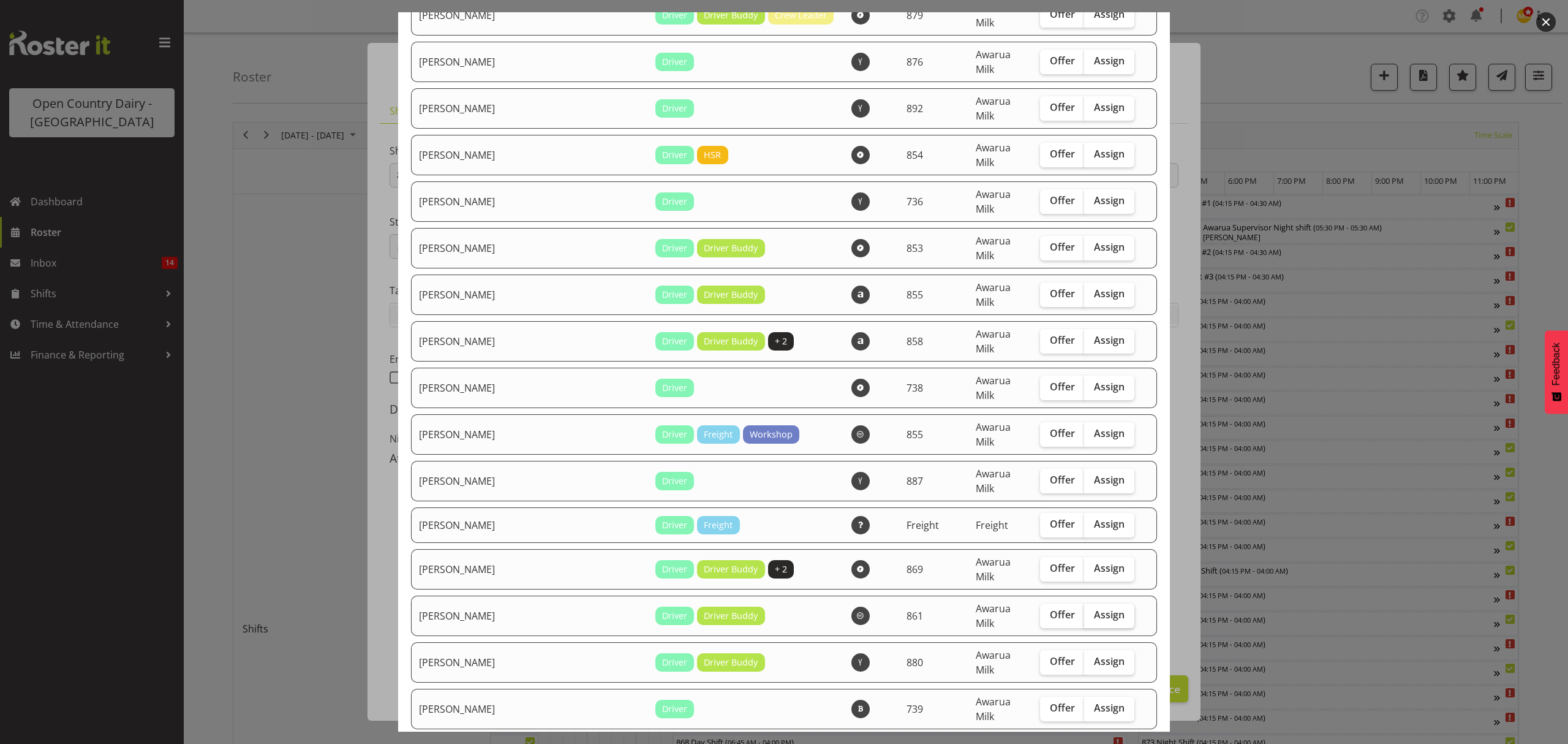
click at [1101, 604] on label "Assign" at bounding box center [1109, 616] width 50 height 25
click at [1092, 611] on input "Assign" at bounding box center [1088, 615] width 8 height 8
checkbox input "true"
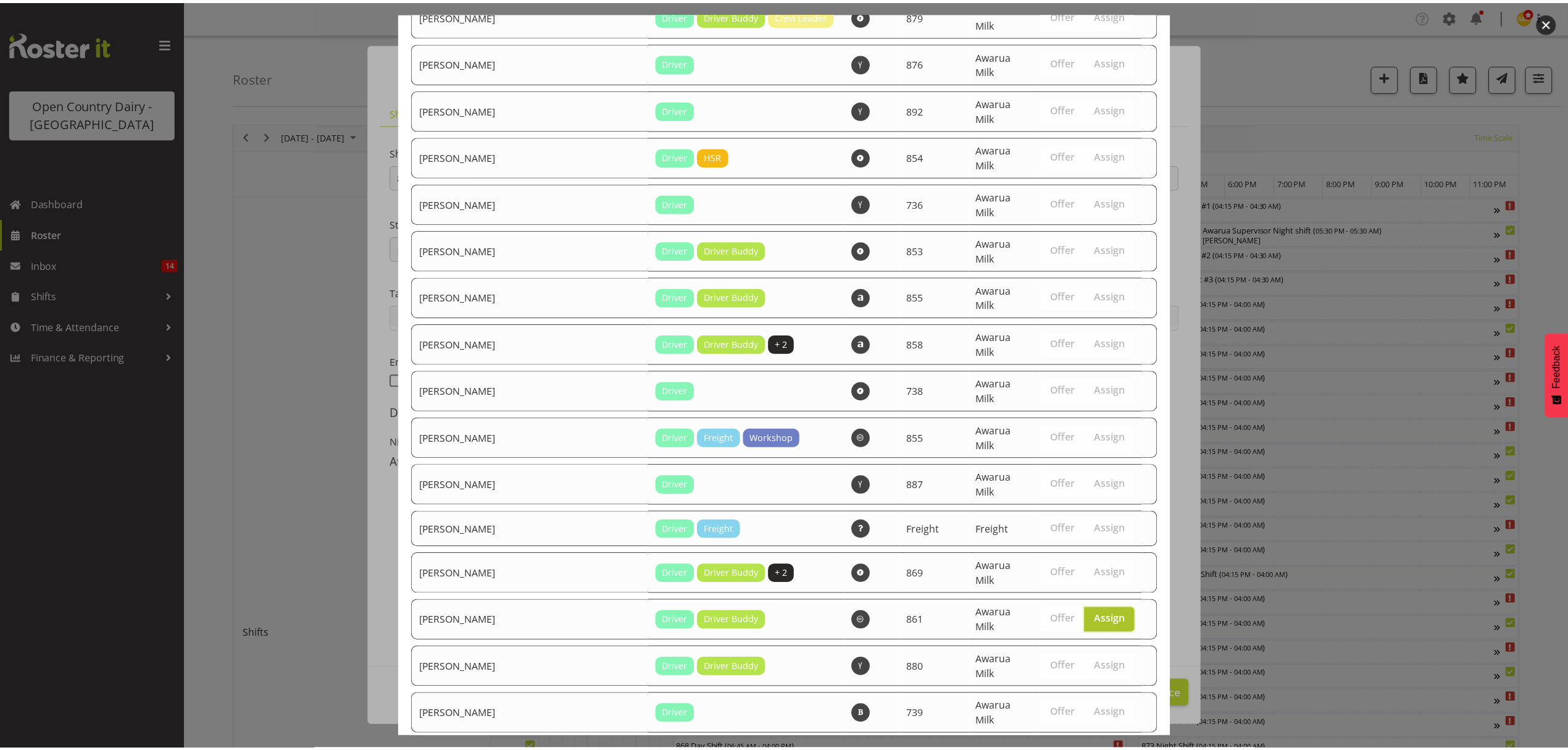
scroll to position [2286, 0]
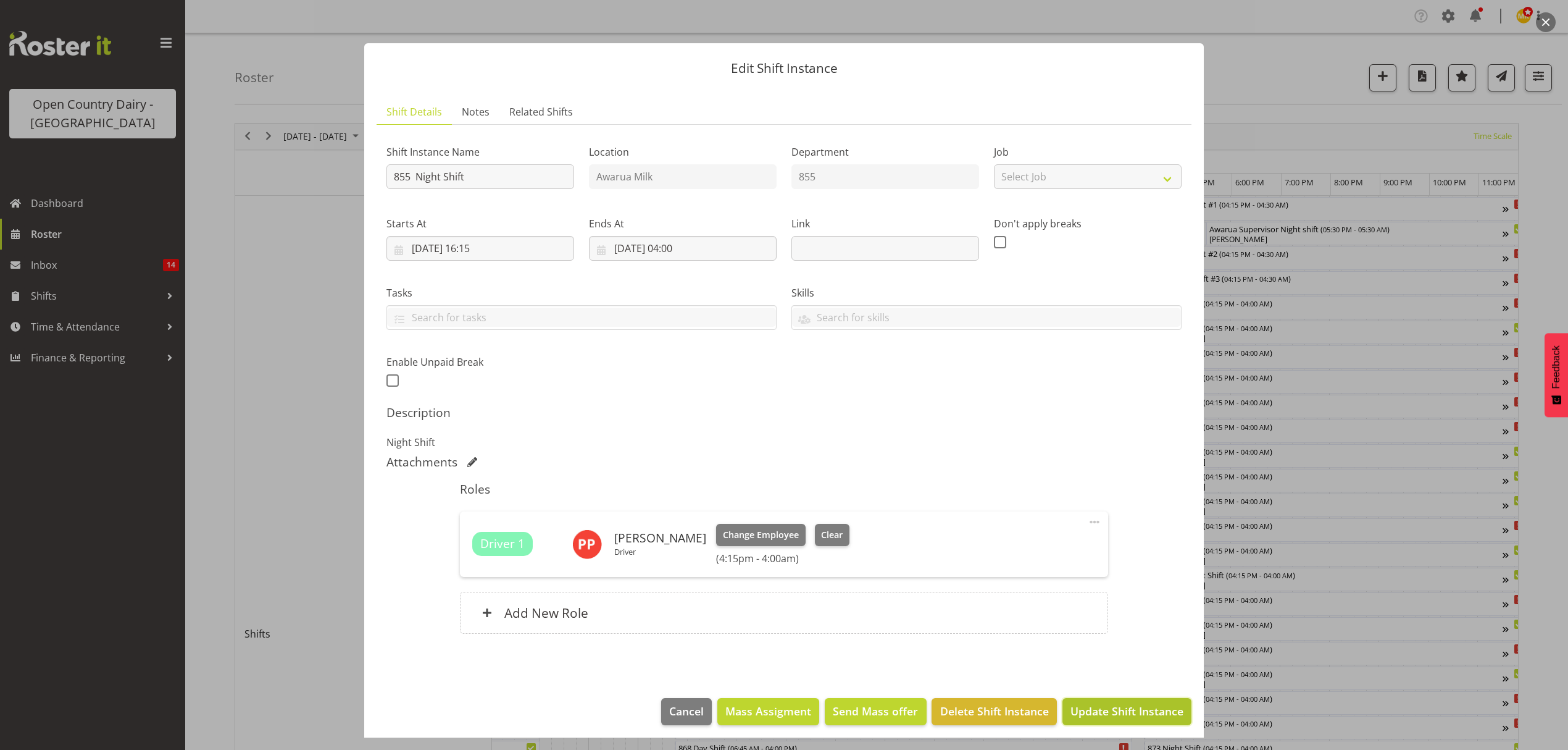
click at [1139, 710] on span "Update Shift Instance" at bounding box center [1127, 711] width 113 height 16
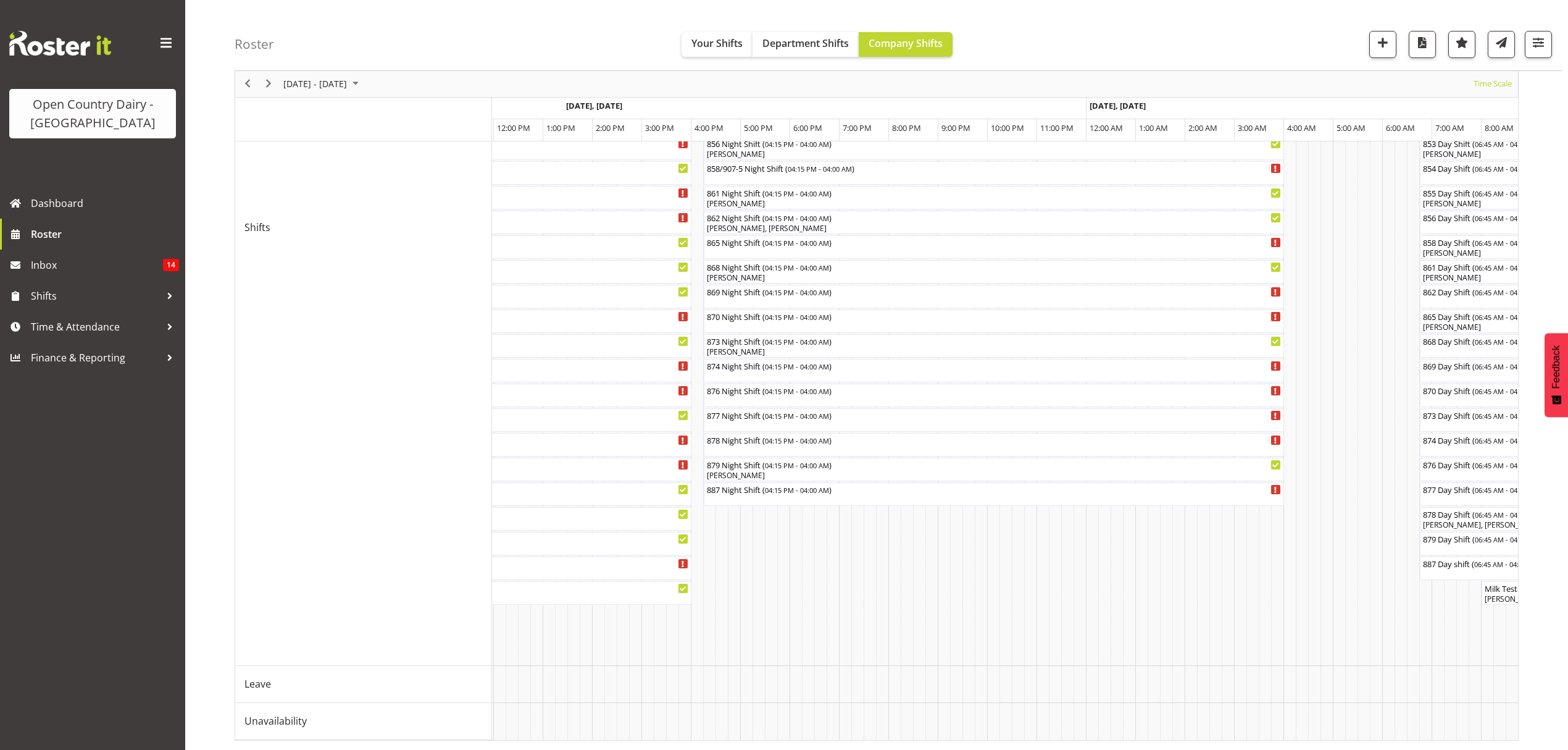
scroll to position [0, 6659]
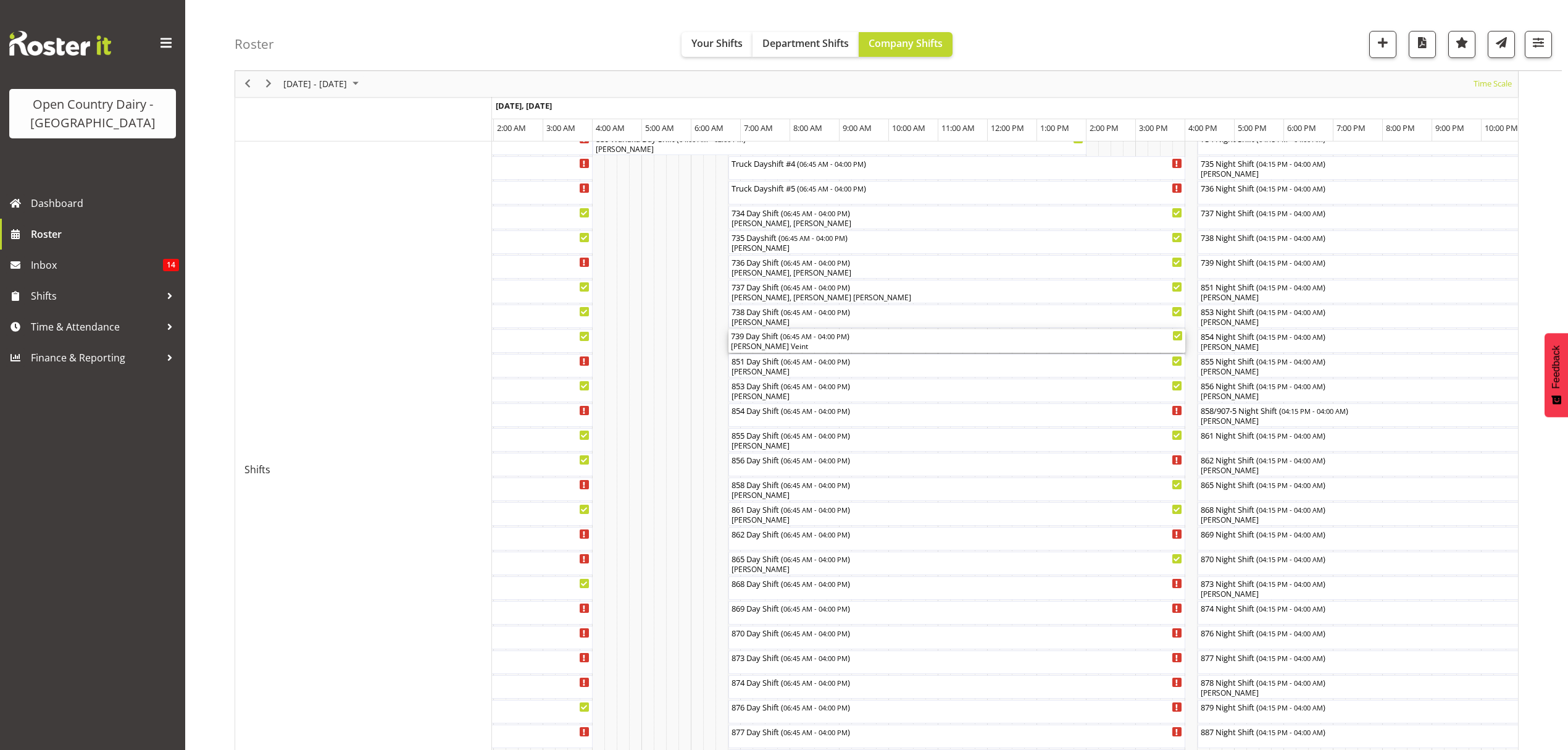
click at [857, 340] on div "739 Day Shift ( 06:45 AM - 04:00 PM )" at bounding box center [957, 336] width 452 height 12
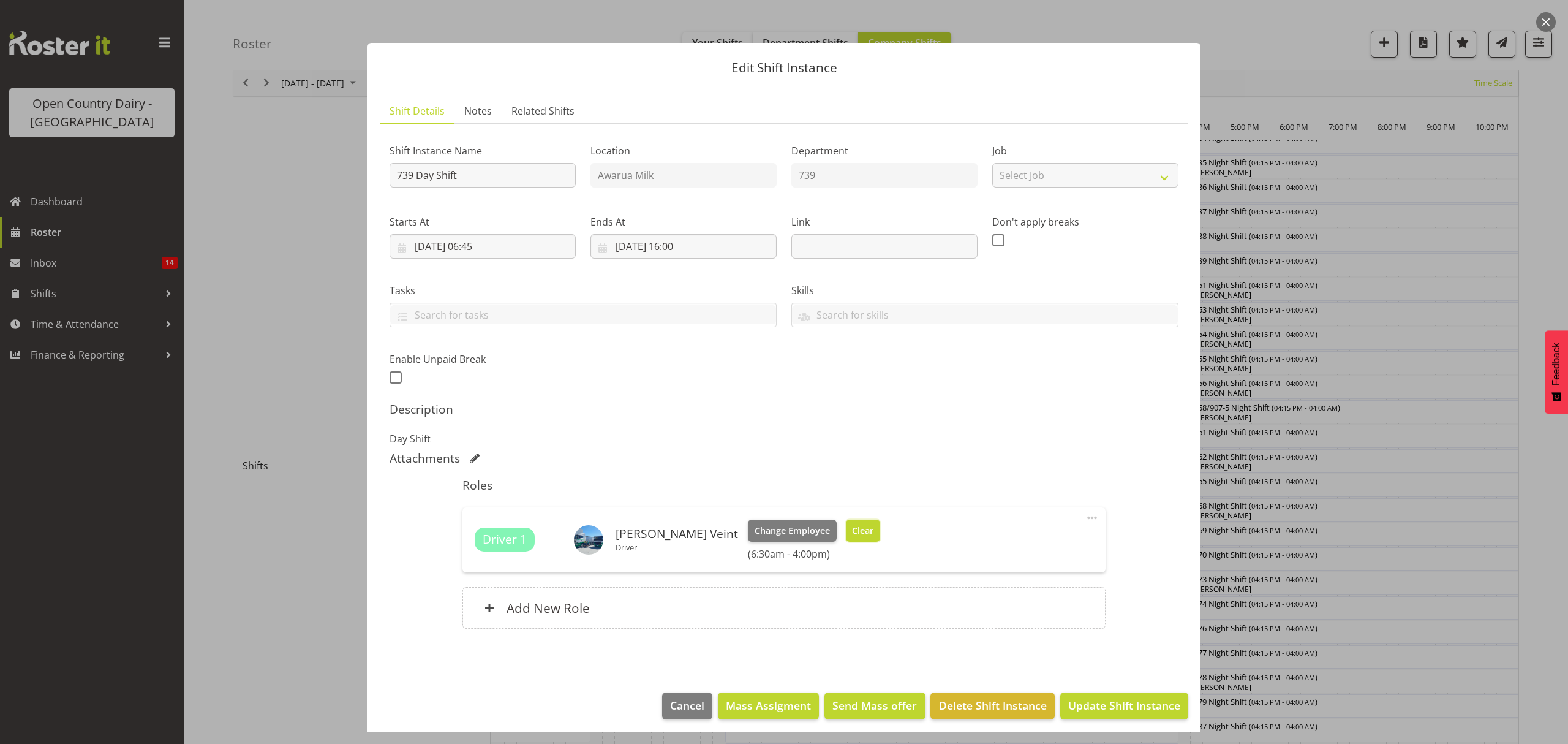
click at [852, 529] on span "Clear" at bounding box center [863, 531] width 22 height 14
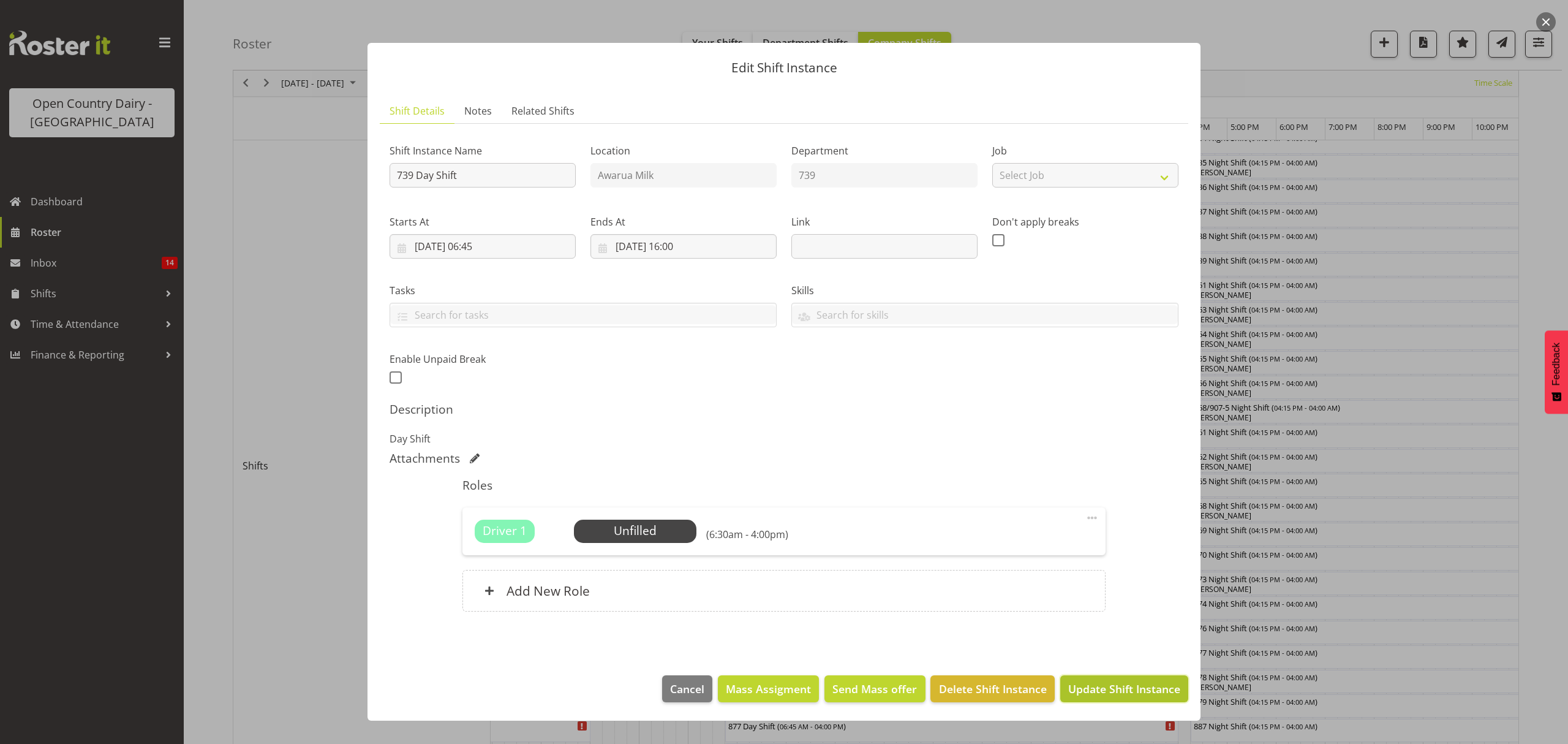
click at [1130, 695] on span "Update Shift Instance" at bounding box center [1125, 689] width 113 height 16
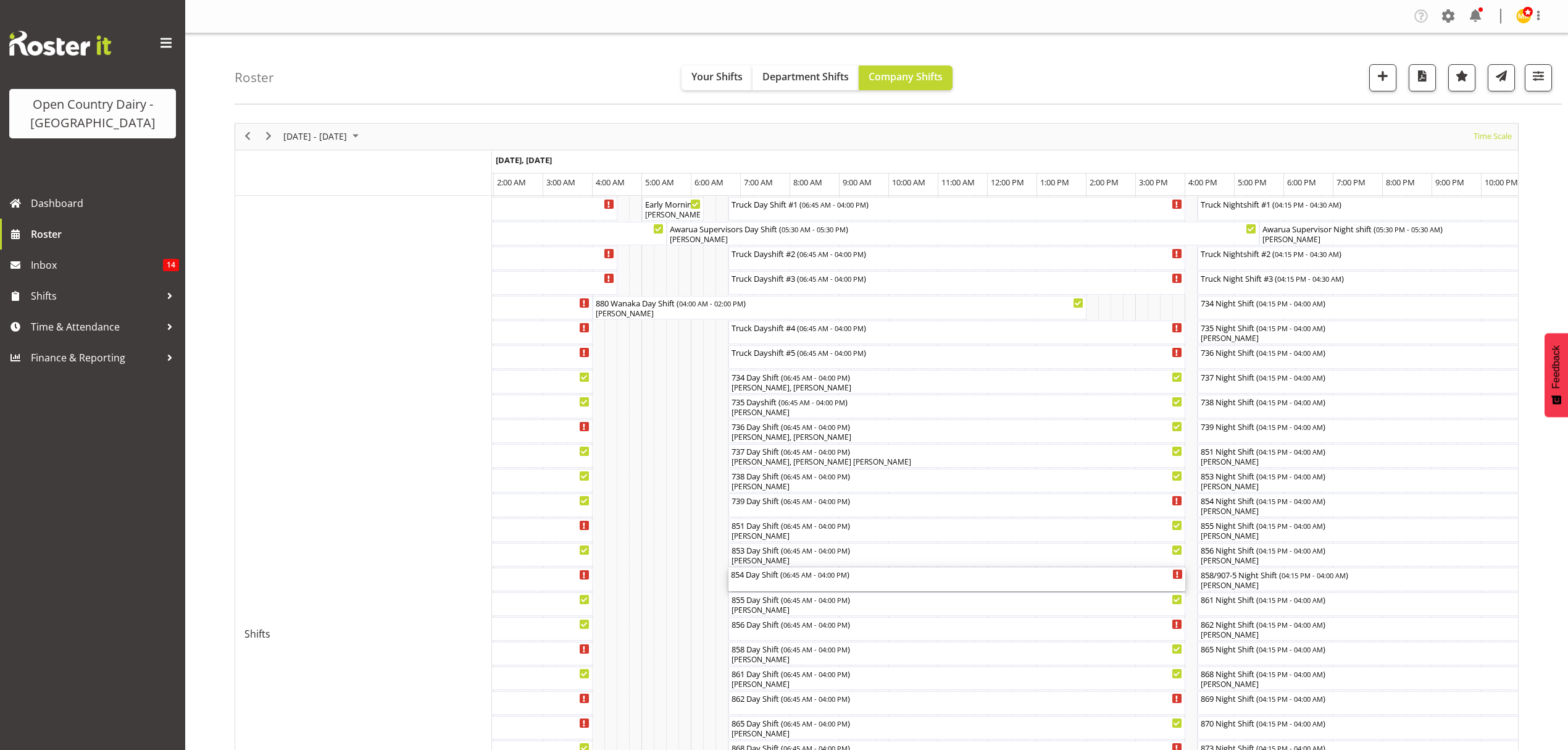
click at [982, 583] on div "854 Day Shift ( 06:45 AM - 04:00 PM )" at bounding box center [957, 580] width 452 height 24
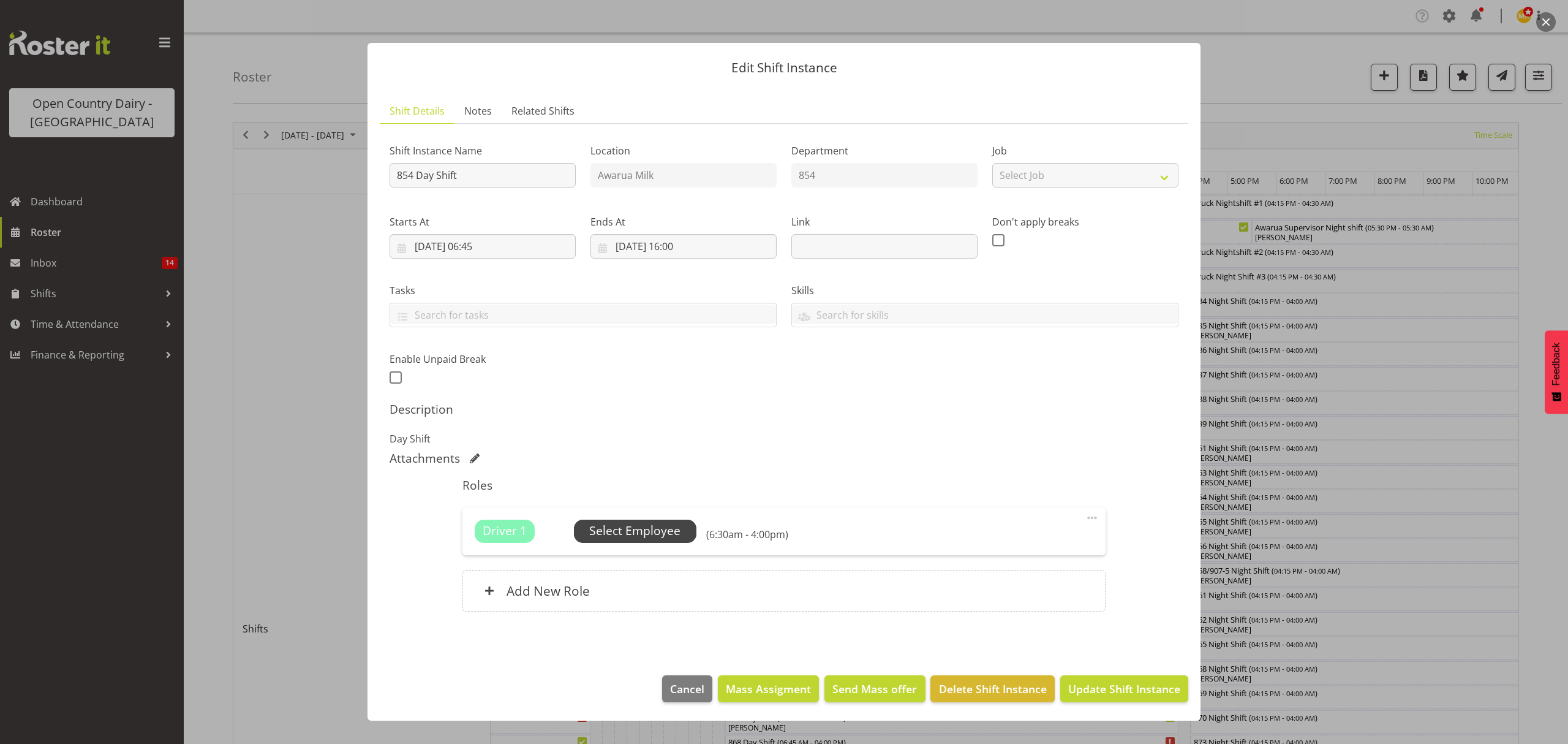
click at [638, 537] on span "Select Employee" at bounding box center [635, 531] width 91 height 18
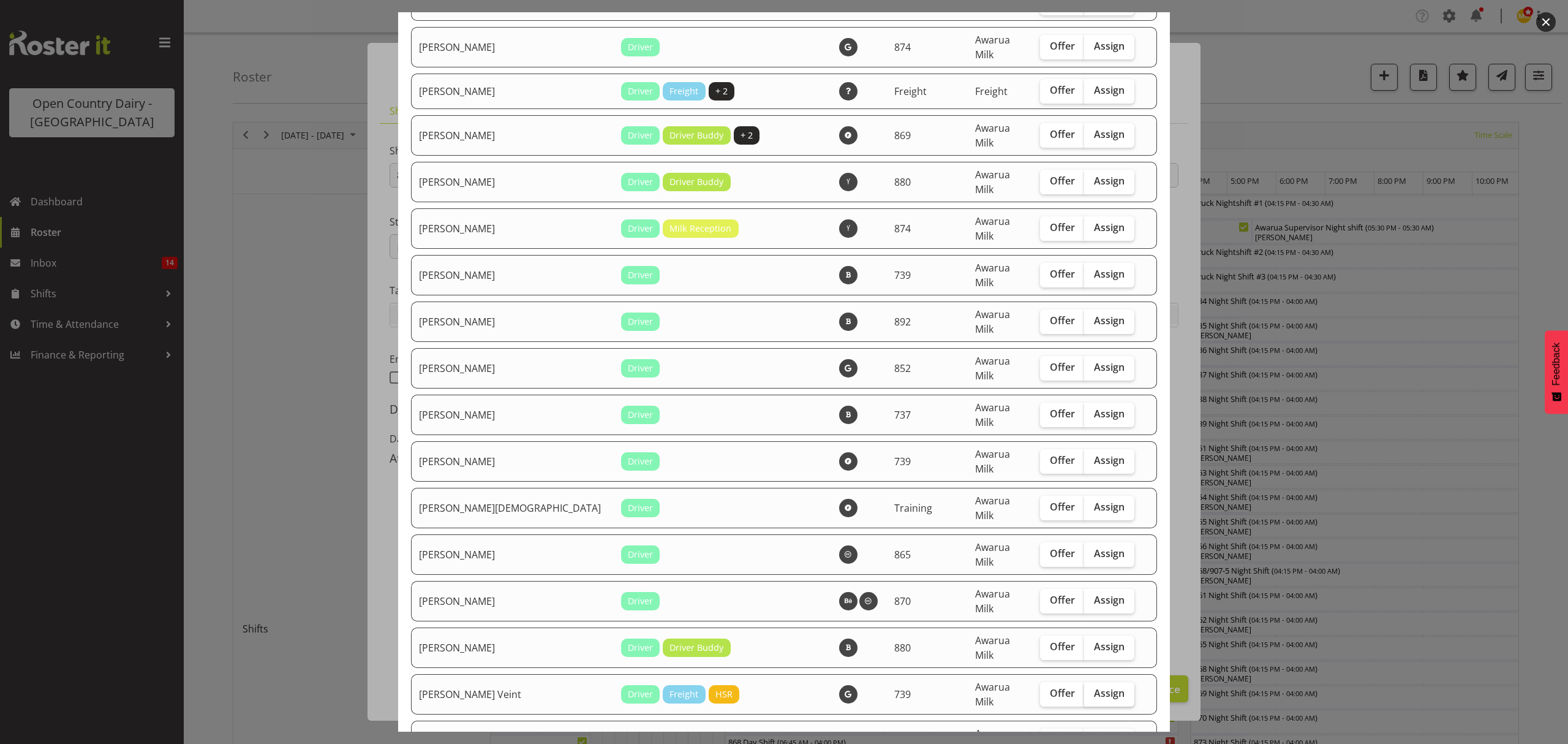
click at [1094, 687] on span "Assign" at bounding box center [1109, 693] width 31 height 12
click at [1084, 690] on input "Assign" at bounding box center [1088, 694] width 8 height 8
checkbox input "true"
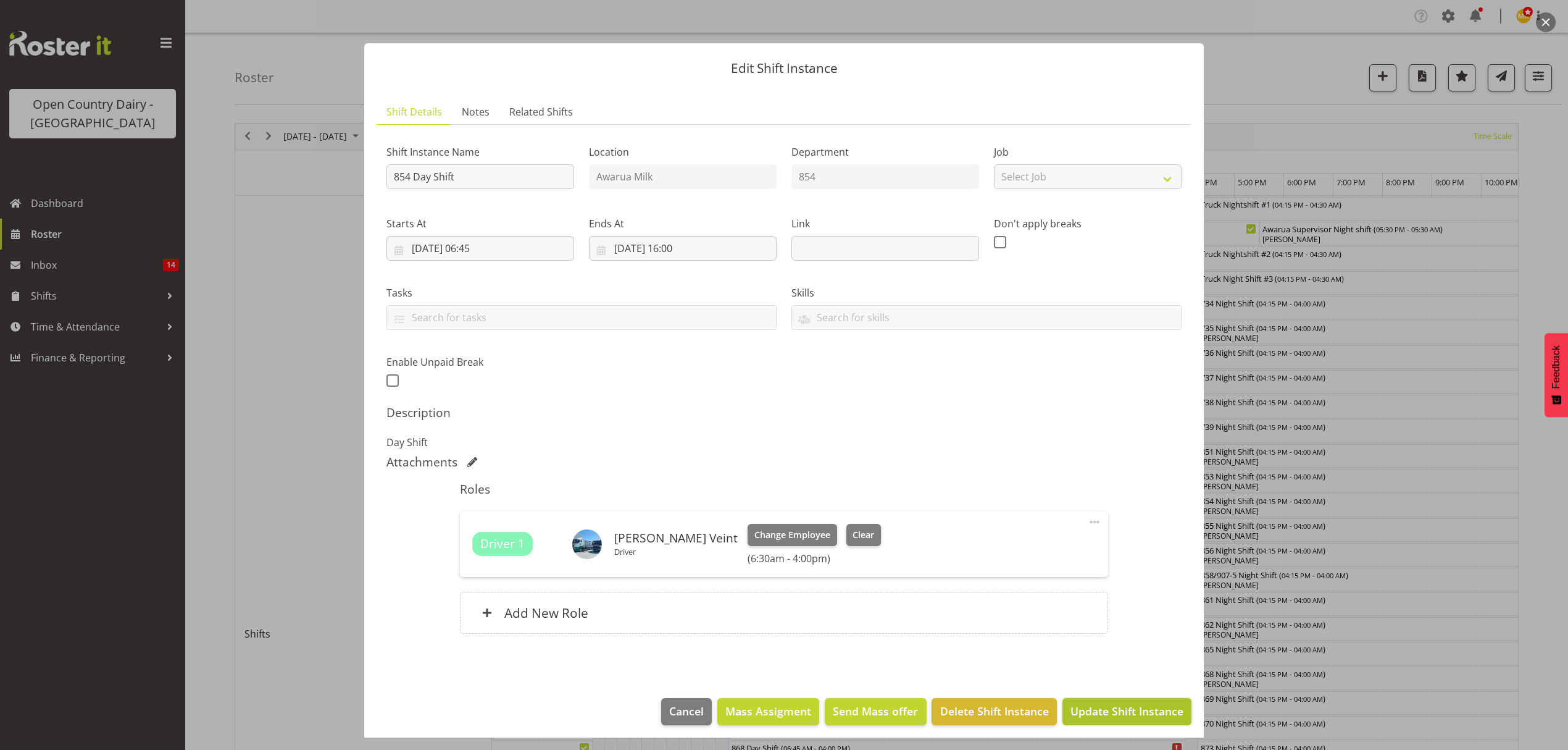
click at [1125, 707] on span "Update Shift Instance" at bounding box center [1127, 711] width 113 height 16
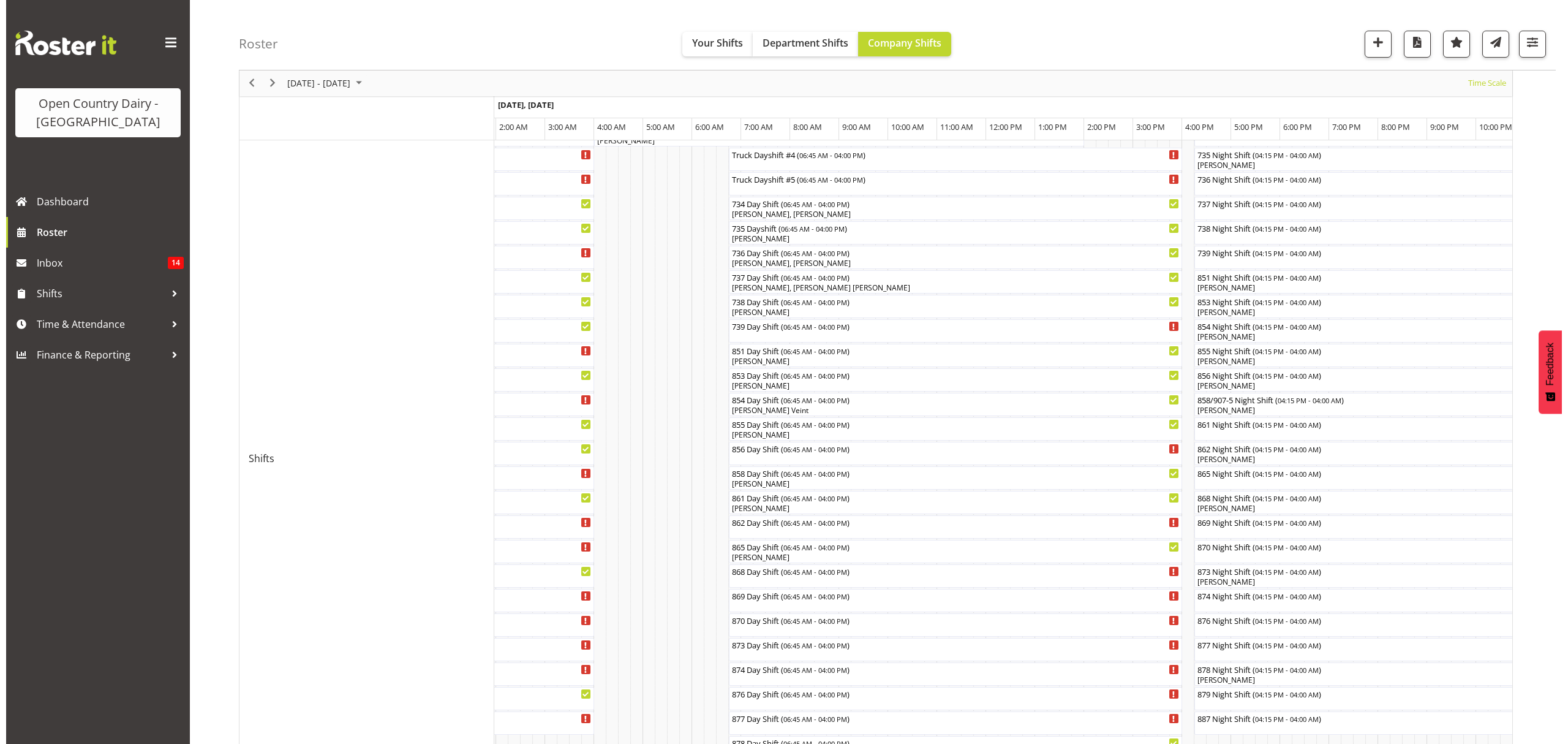
scroll to position [0, 0]
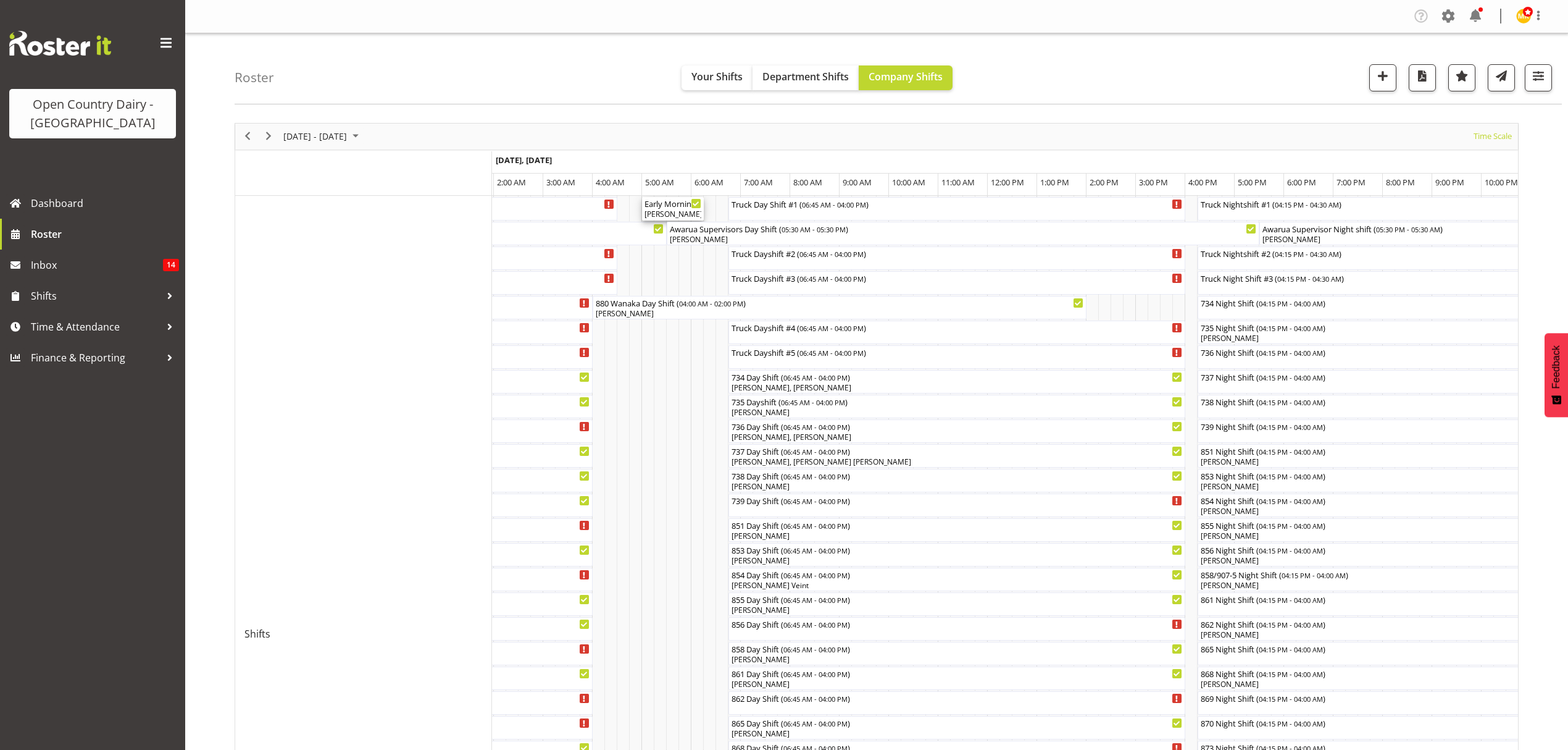
click at [682, 204] on div "Early Morning CIP ( 05:00 AM - 06:15 AM )" at bounding box center [673, 203] width 57 height 12
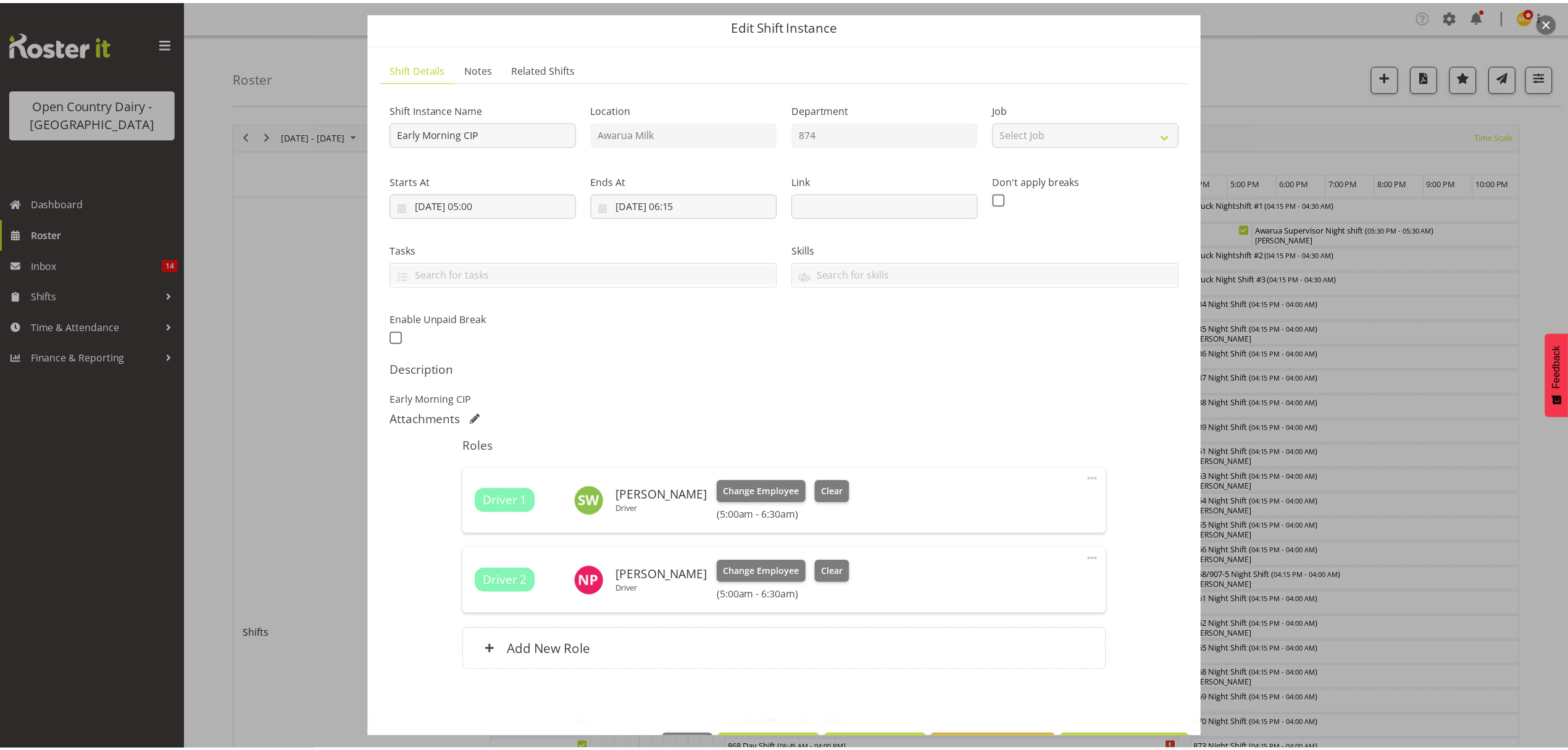
scroll to position [87, 0]
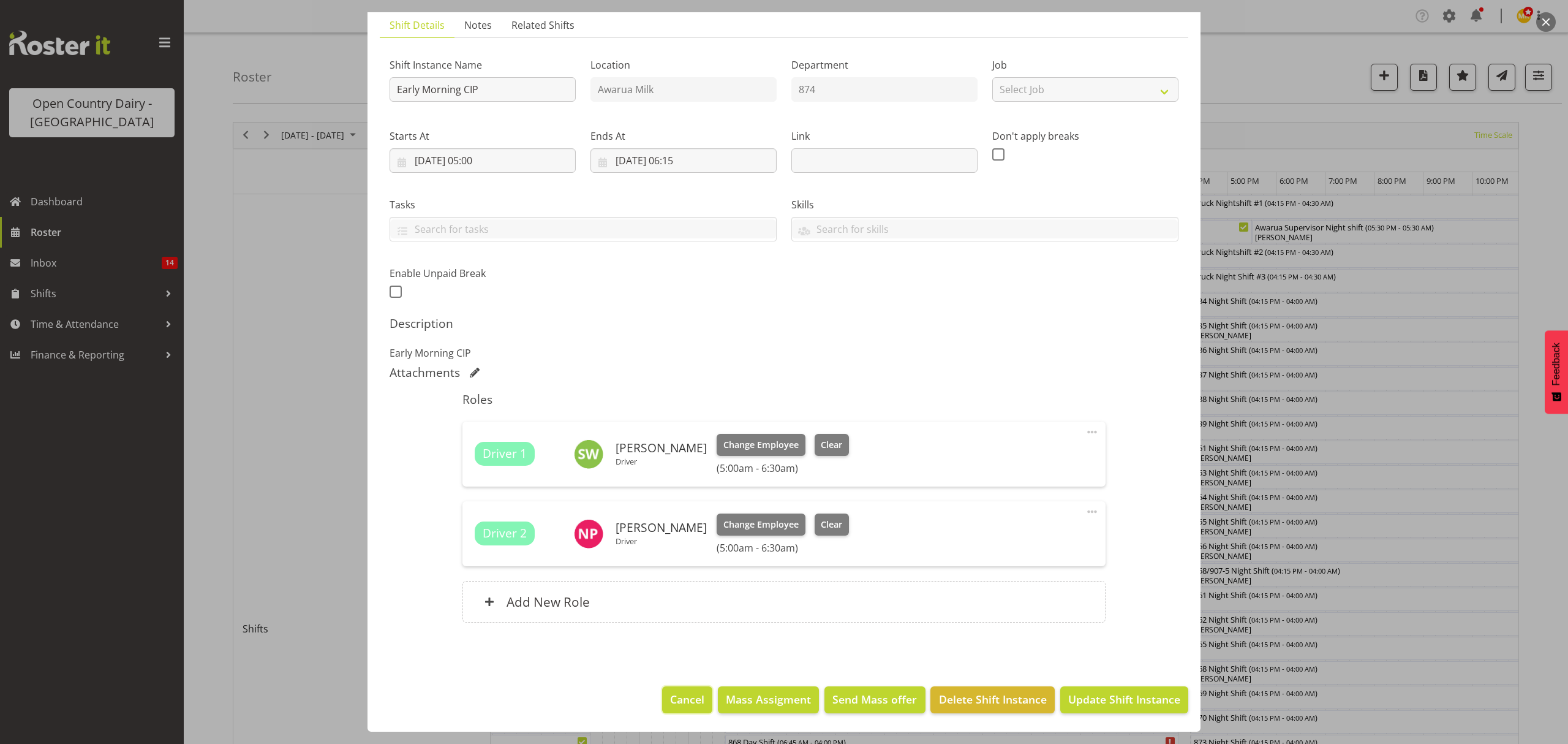
click at [684, 695] on span "Cancel" at bounding box center [687, 700] width 35 height 16
